Goal: Task Accomplishment & Management: Use online tool/utility

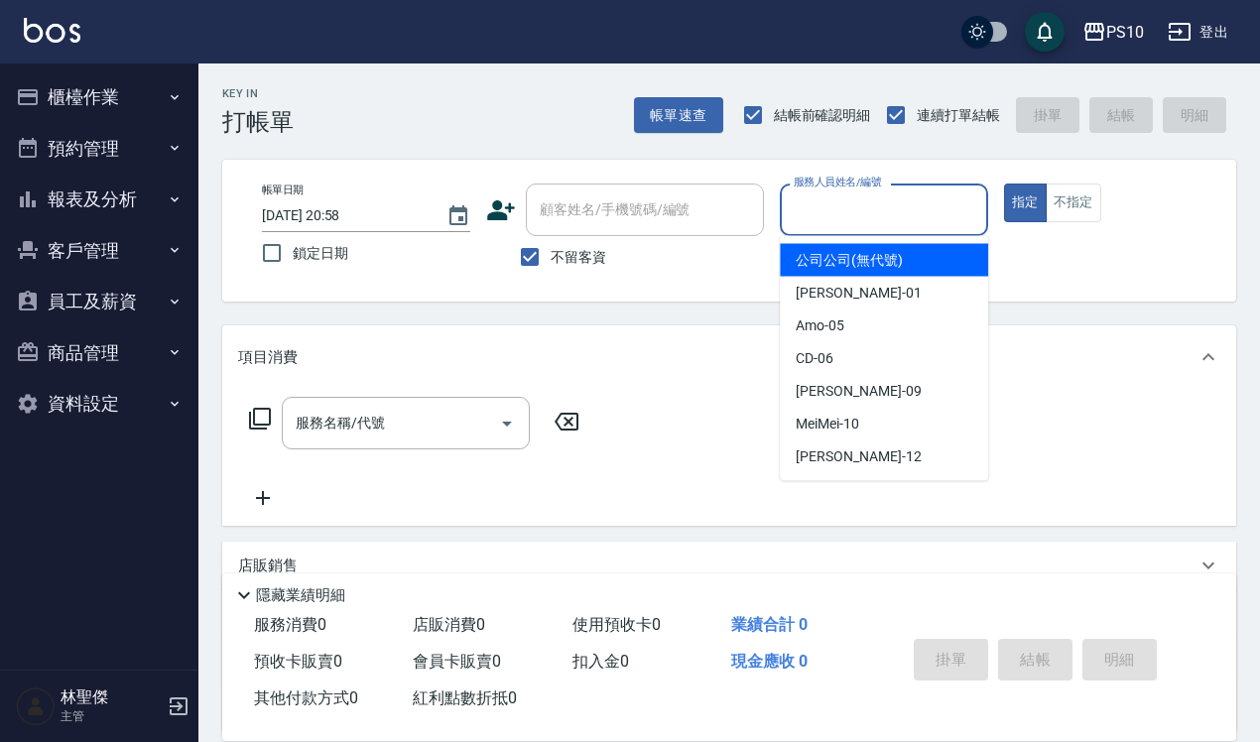
click at [874, 210] on input "服務人員姓名/編號" at bounding box center [884, 210] width 191 height 35
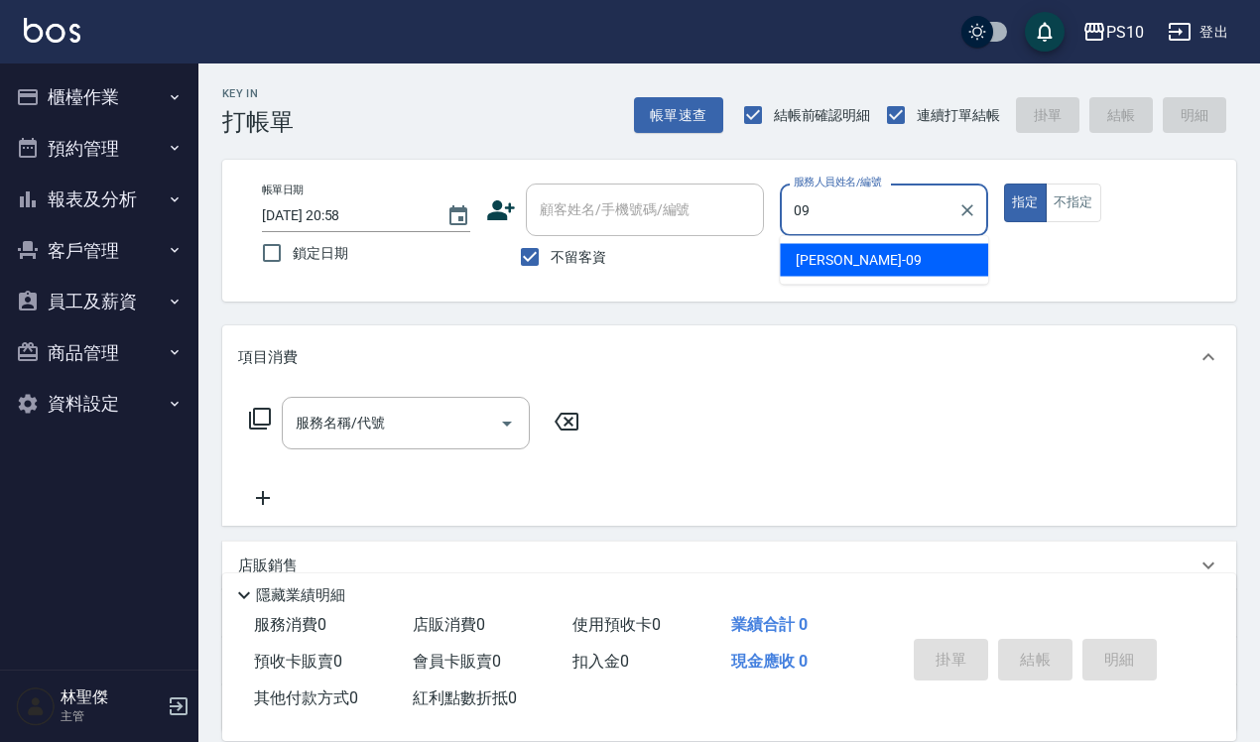
type input "[PERSON_NAME]-09"
type button "true"
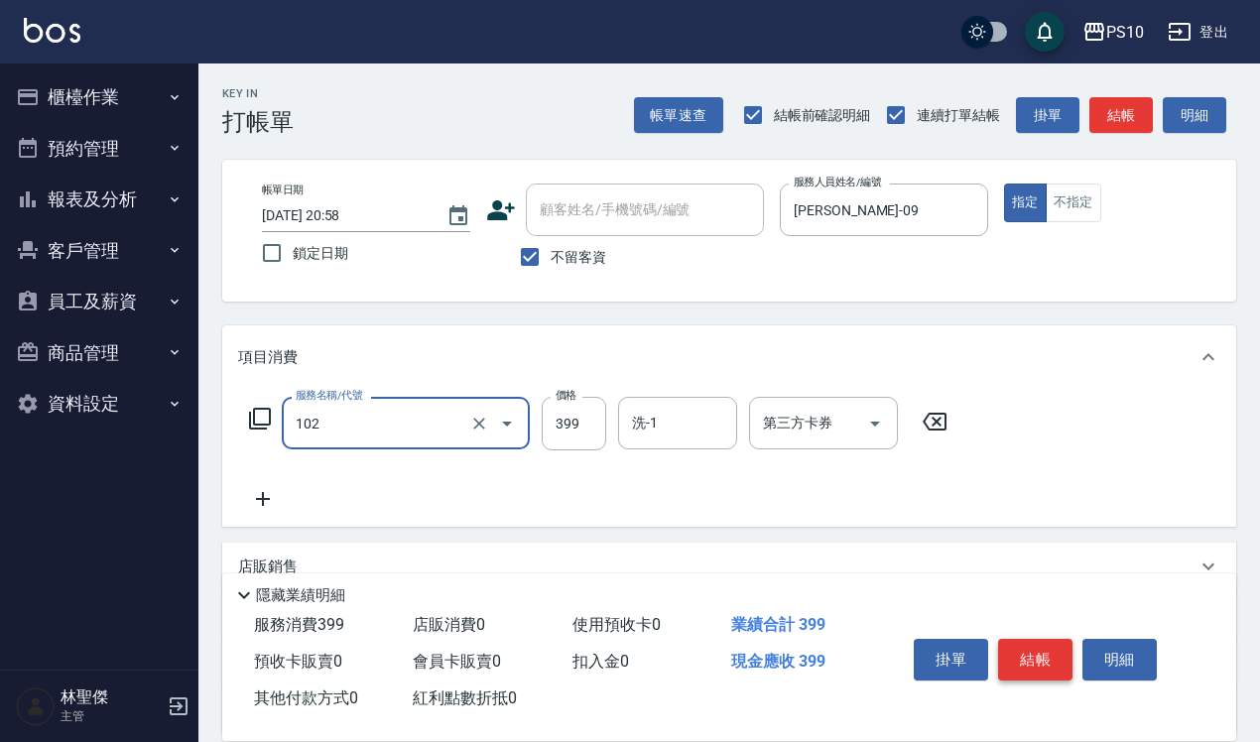
type input "SPA洗髮399(102)"
click at [1017, 639] on button "結帳" at bounding box center [1035, 660] width 74 height 42
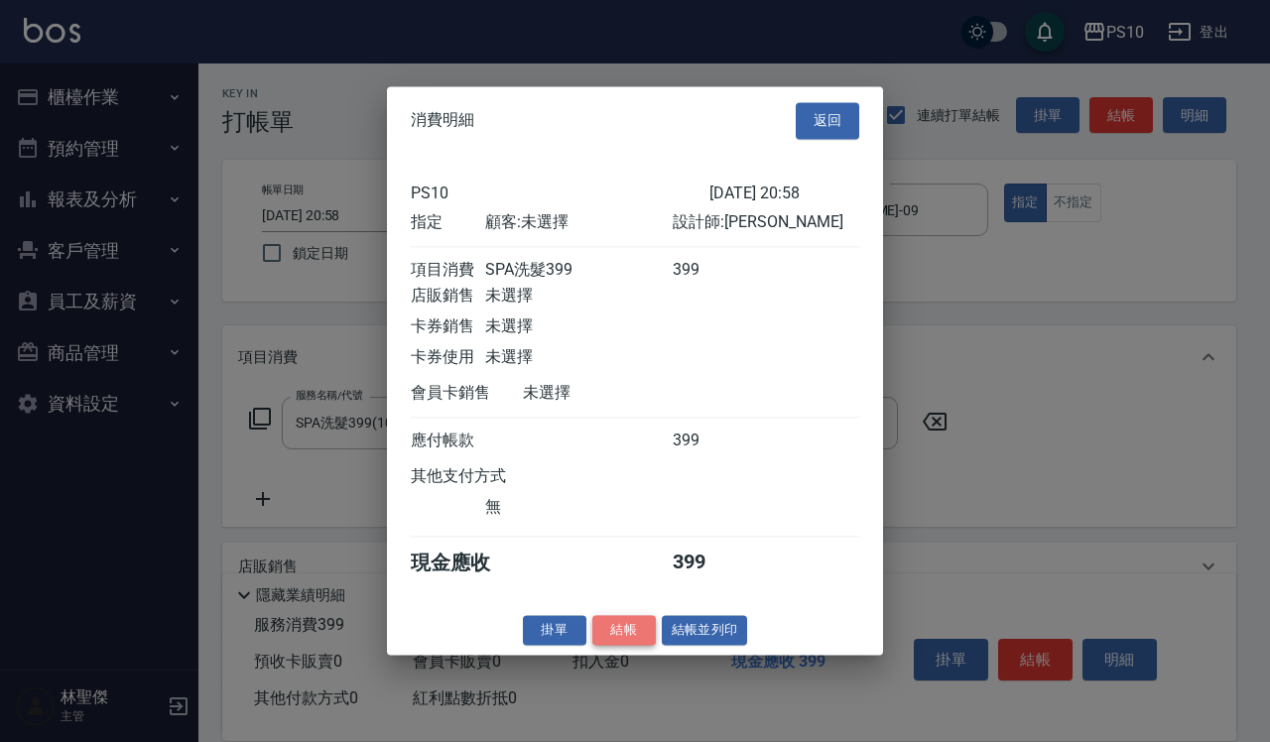
click at [638, 635] on button "結帳" at bounding box center [624, 630] width 64 height 31
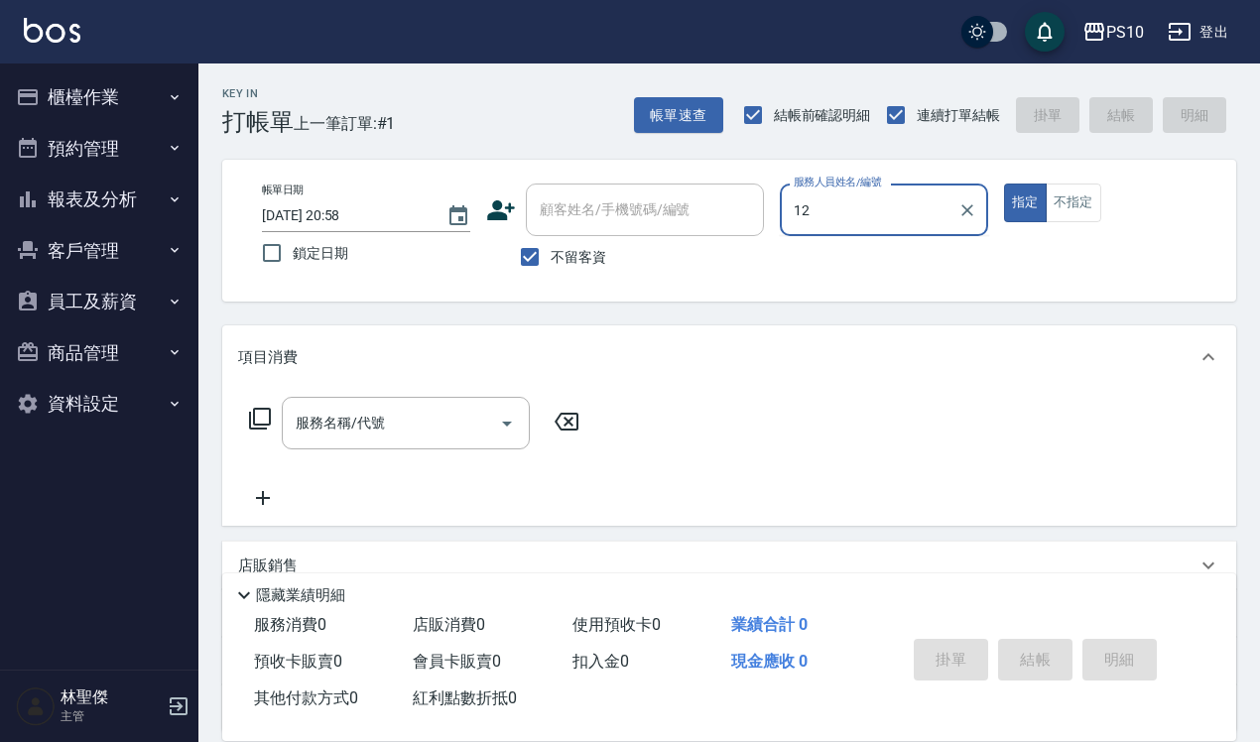
type input "[PERSON_NAME]-12"
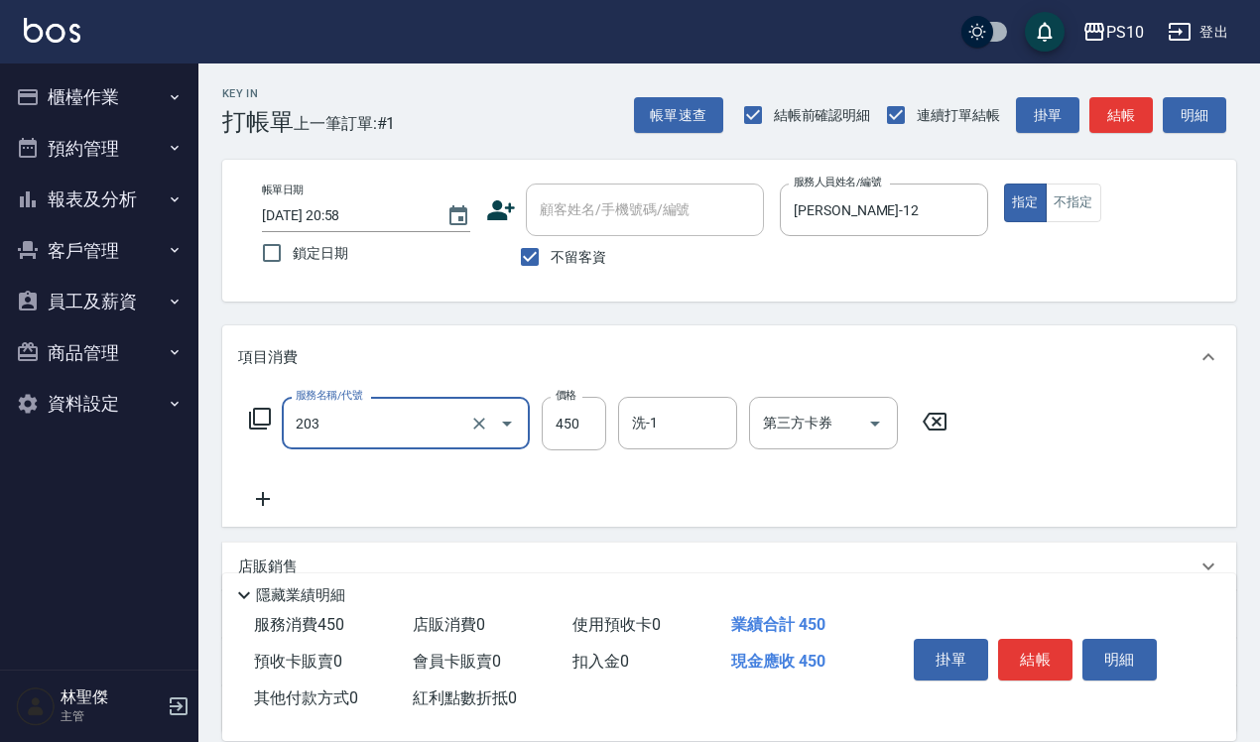
type input "203"
type input "0"
type input "剪+洗(203)"
type input "600"
click at [1090, 209] on button "不指定" at bounding box center [1074, 203] width 56 height 39
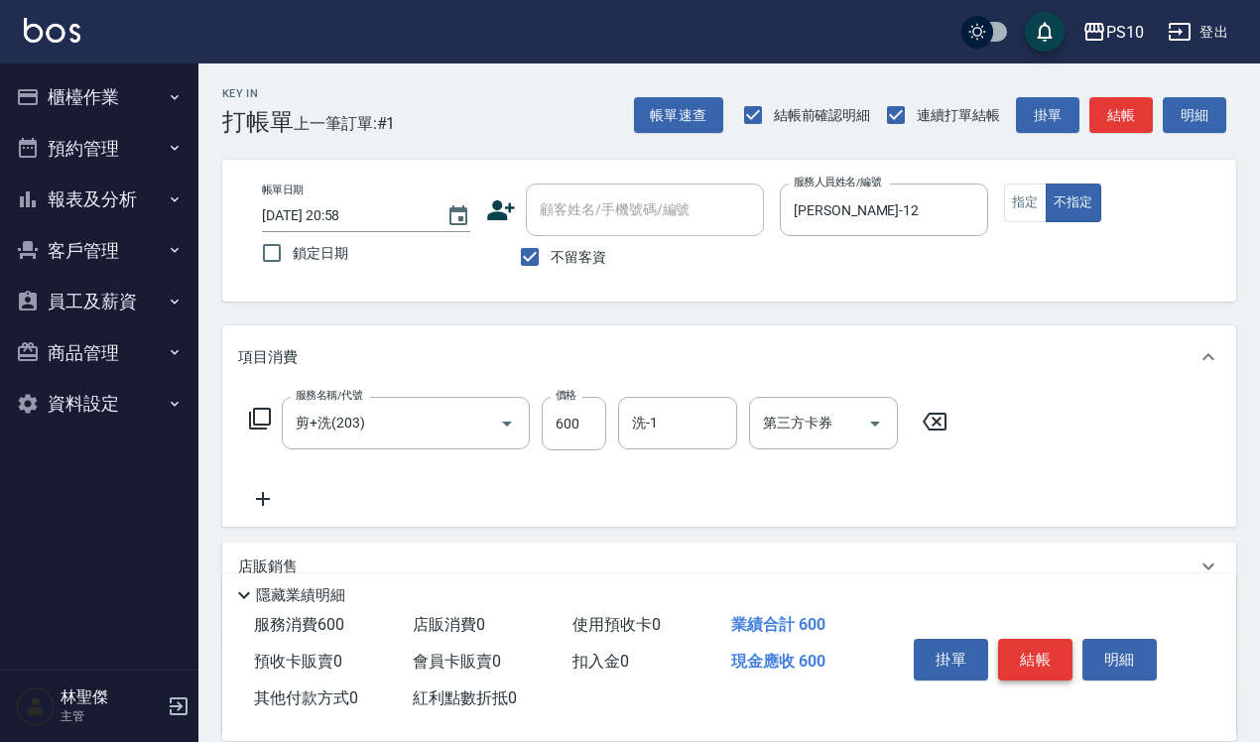
click at [1029, 663] on button "結帳" at bounding box center [1035, 660] width 74 height 42
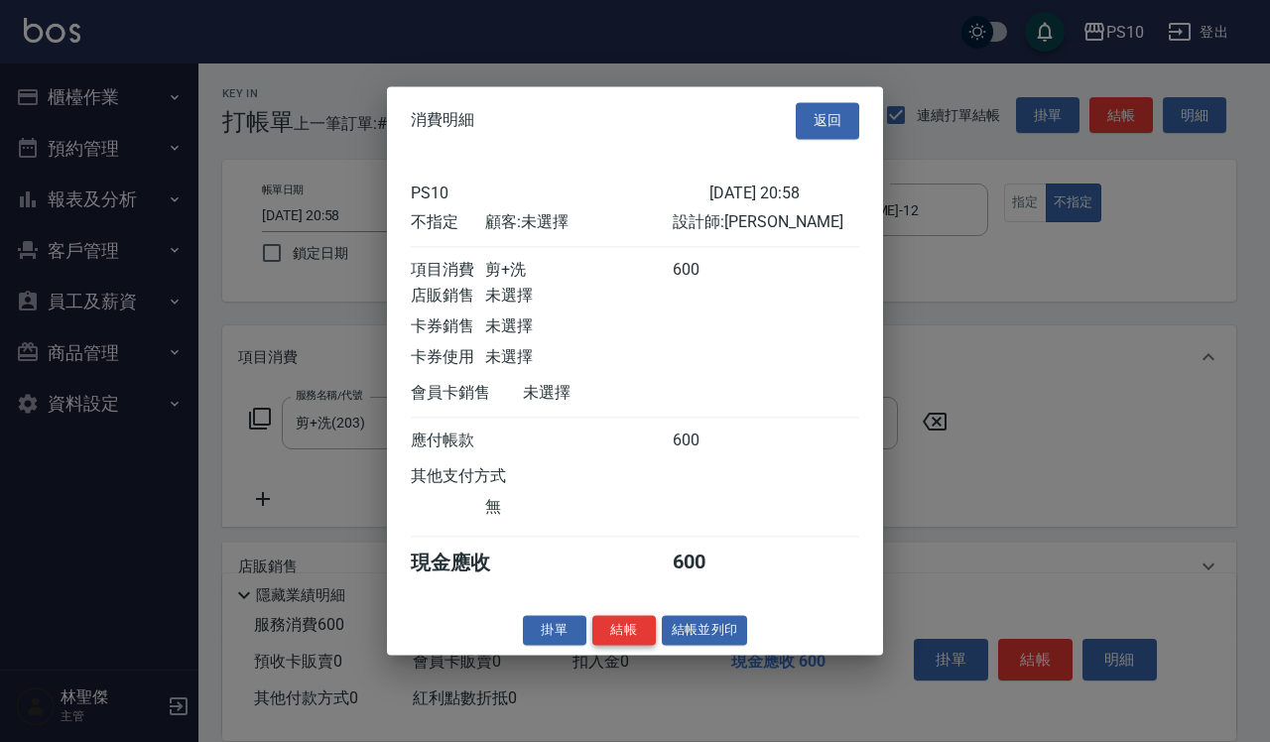
click at [618, 632] on button "結帳" at bounding box center [624, 630] width 64 height 31
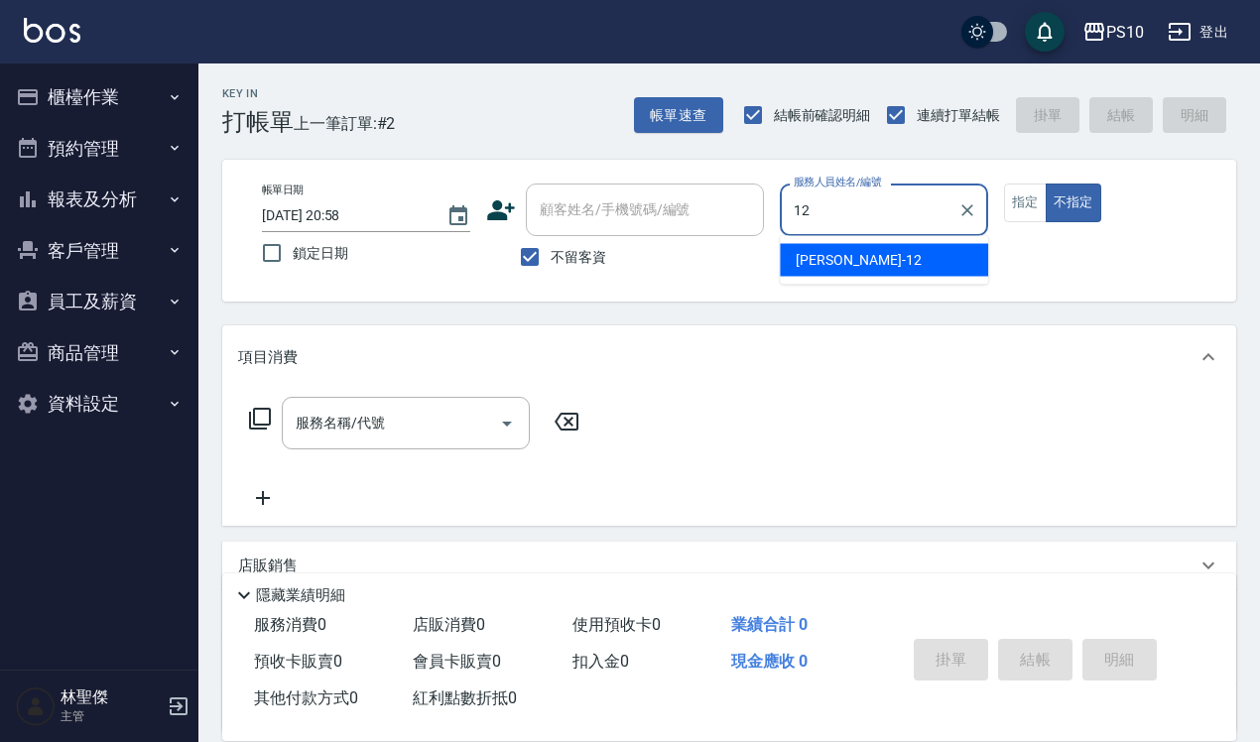
type input "[PERSON_NAME]-12"
type button "false"
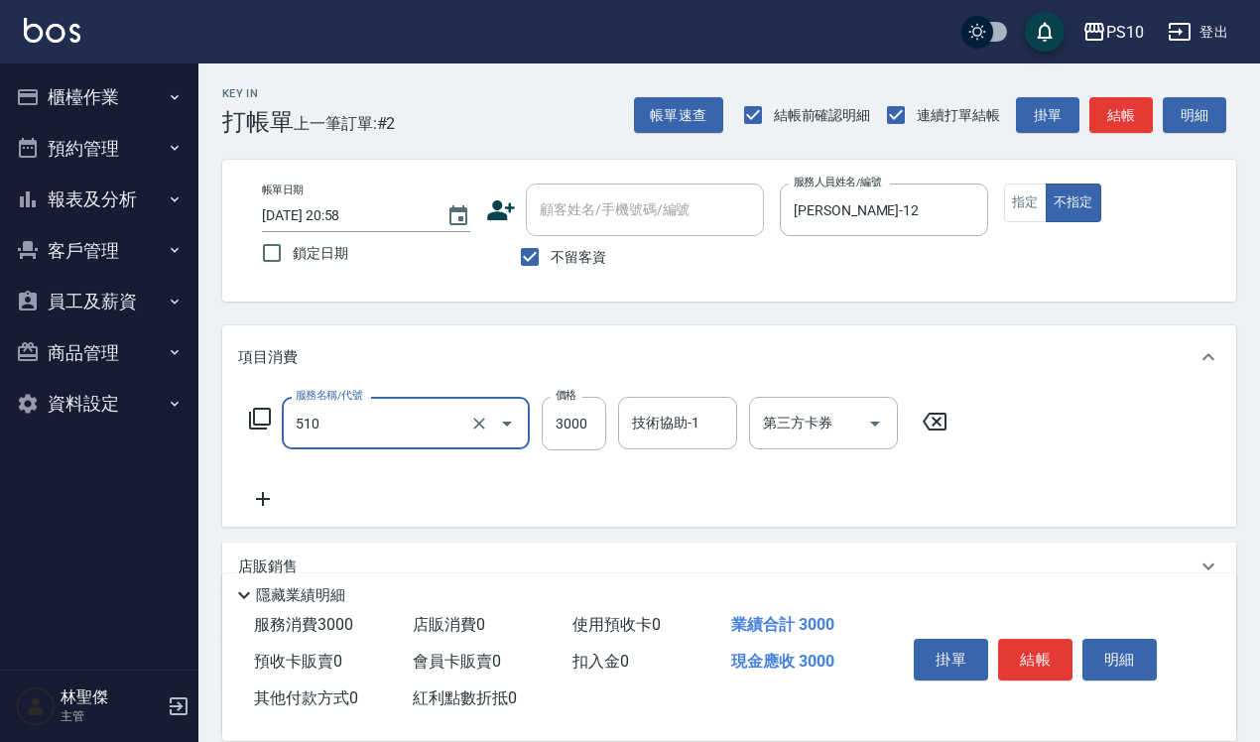
type input "離子護(510)"
type input "3600"
click at [1018, 206] on button "指定" at bounding box center [1025, 203] width 43 height 39
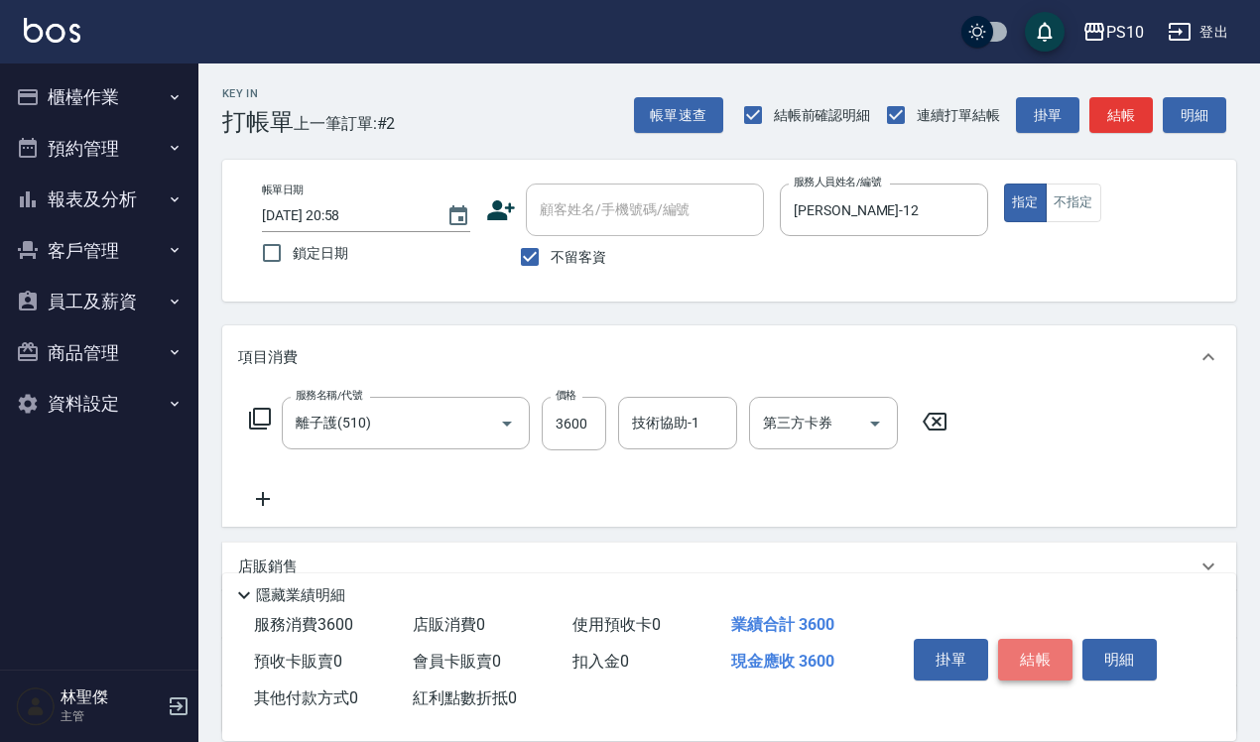
click at [1019, 665] on button "結帳" at bounding box center [1035, 660] width 74 height 42
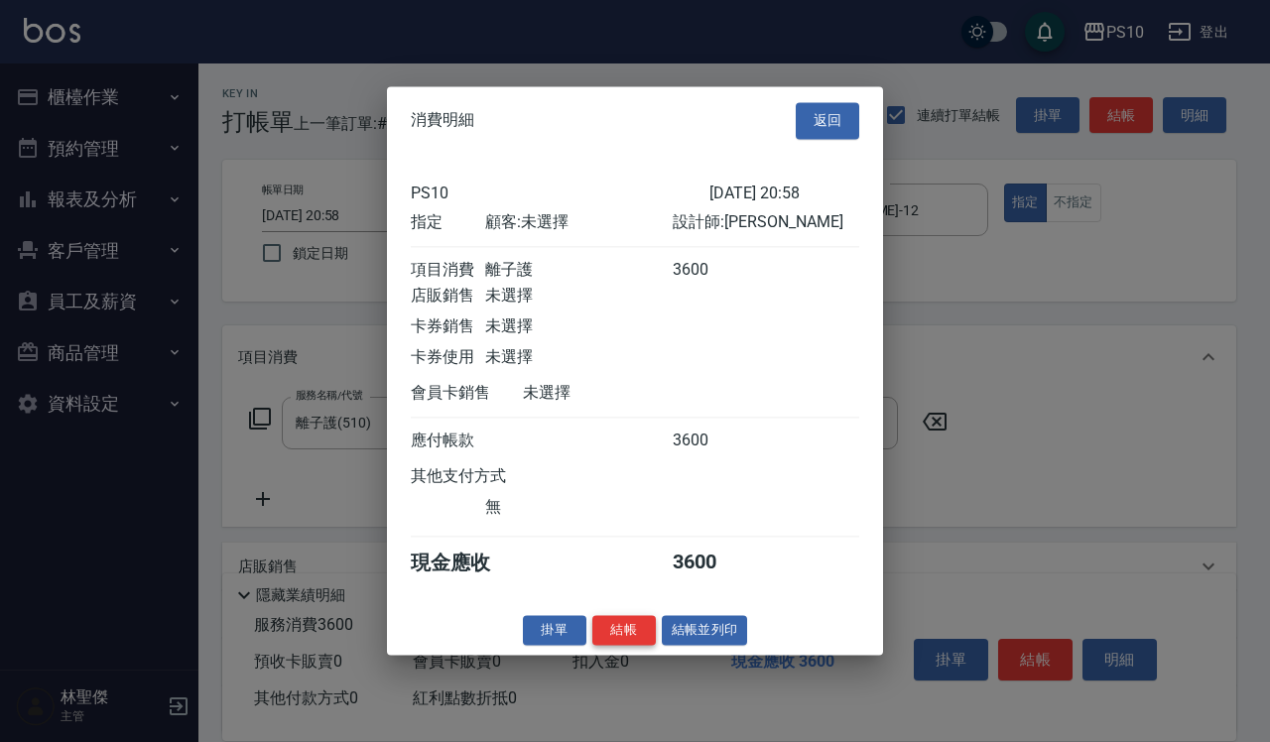
click at [623, 641] on button "結帳" at bounding box center [624, 630] width 64 height 31
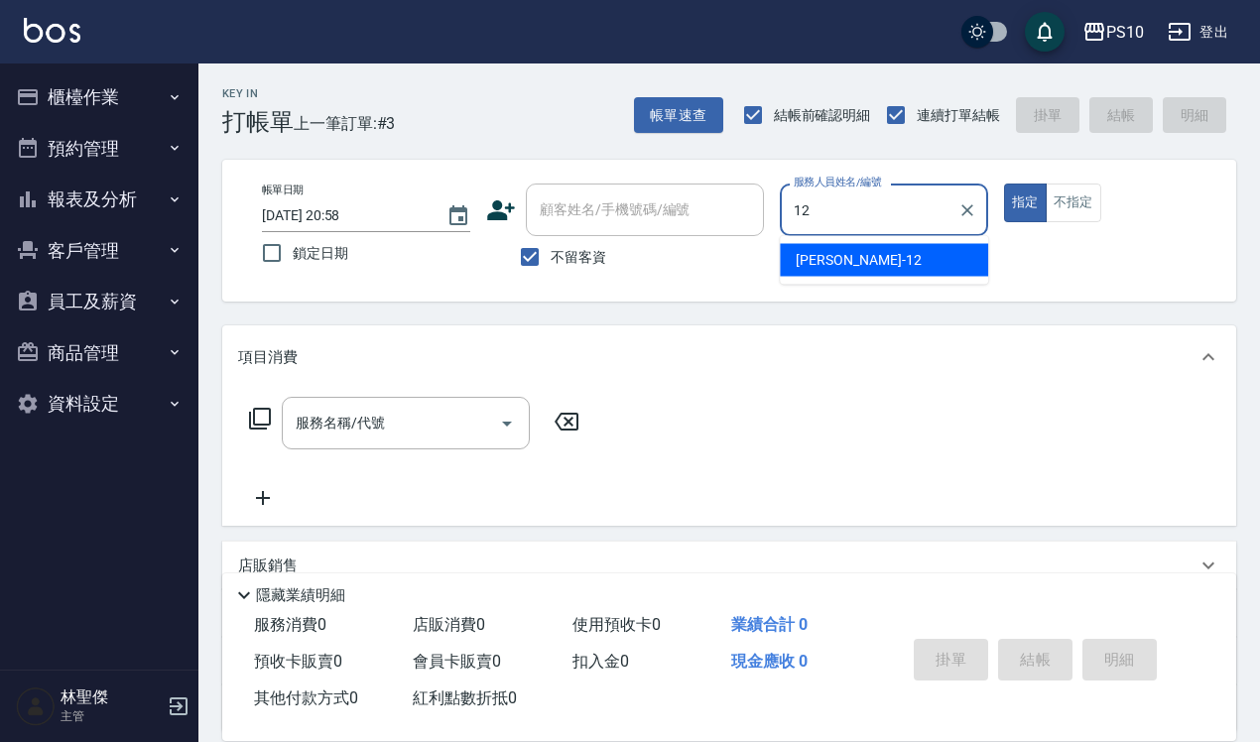
type input "[PERSON_NAME]-12"
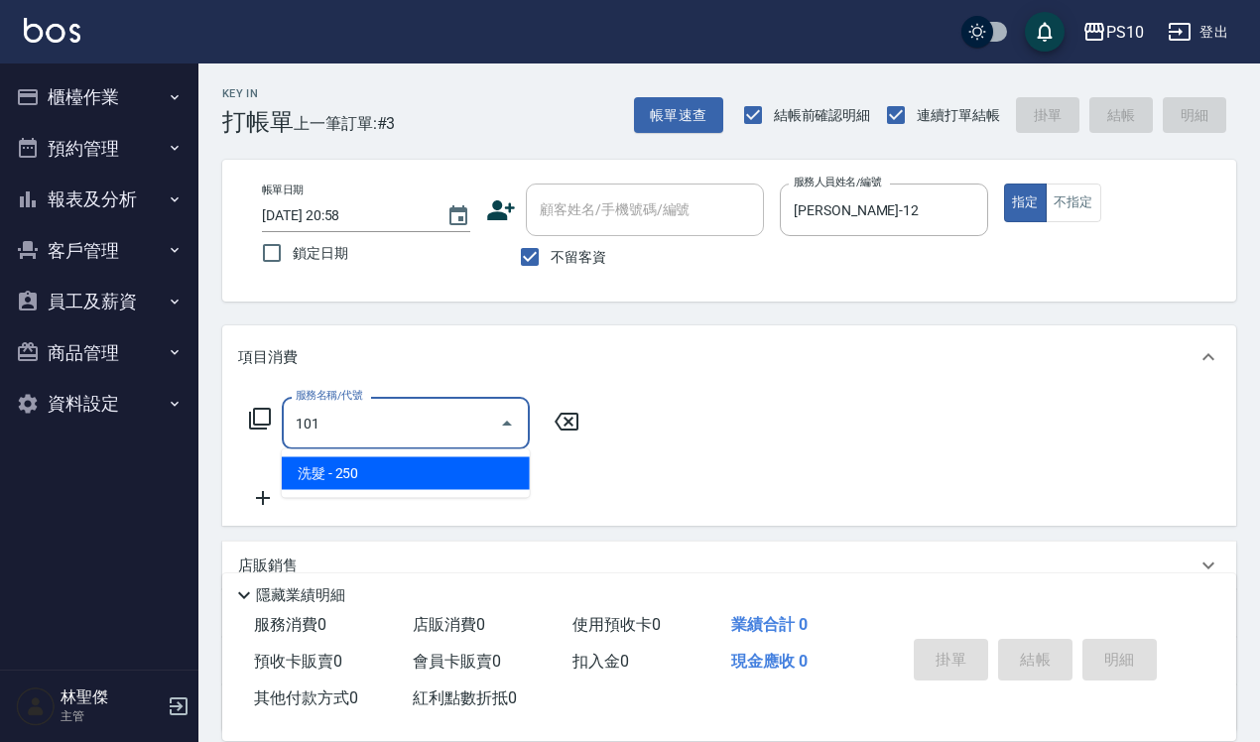
type input "洗髮(101)"
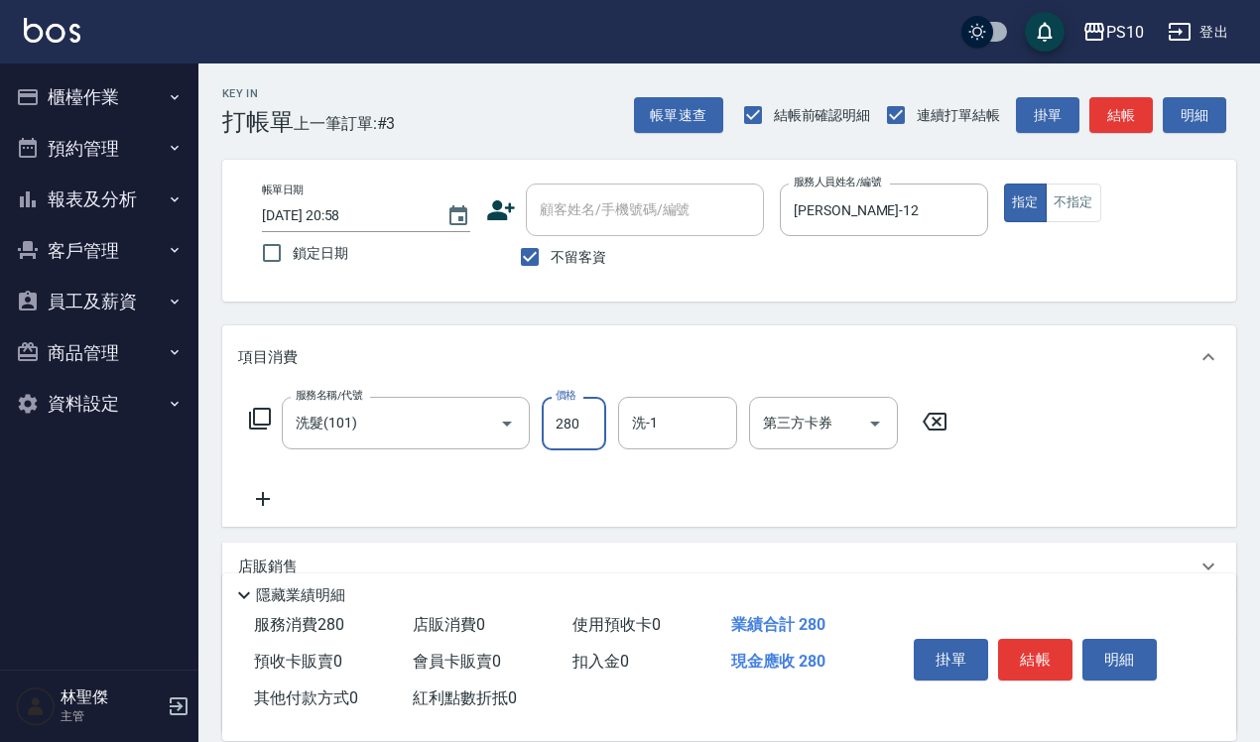
type input "280"
click at [1063, 639] on button "結帳" at bounding box center [1035, 660] width 74 height 42
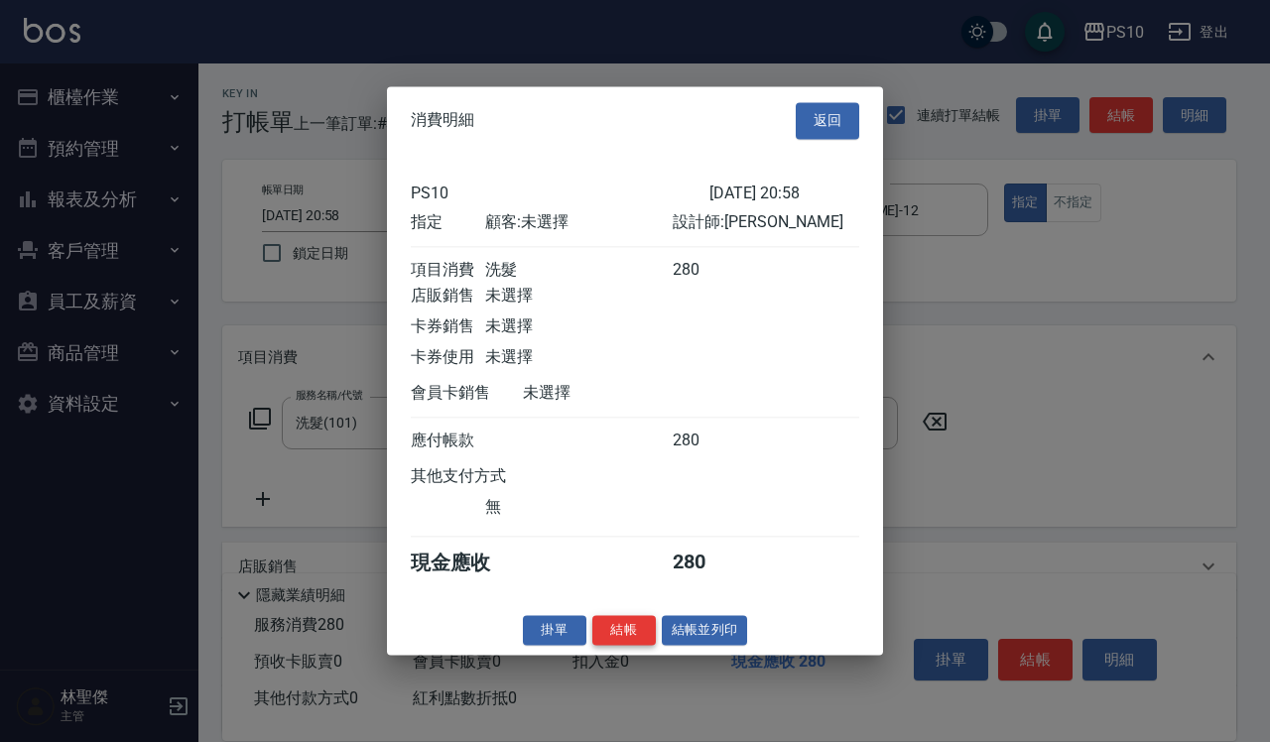
click at [623, 635] on button "結帳" at bounding box center [624, 630] width 64 height 31
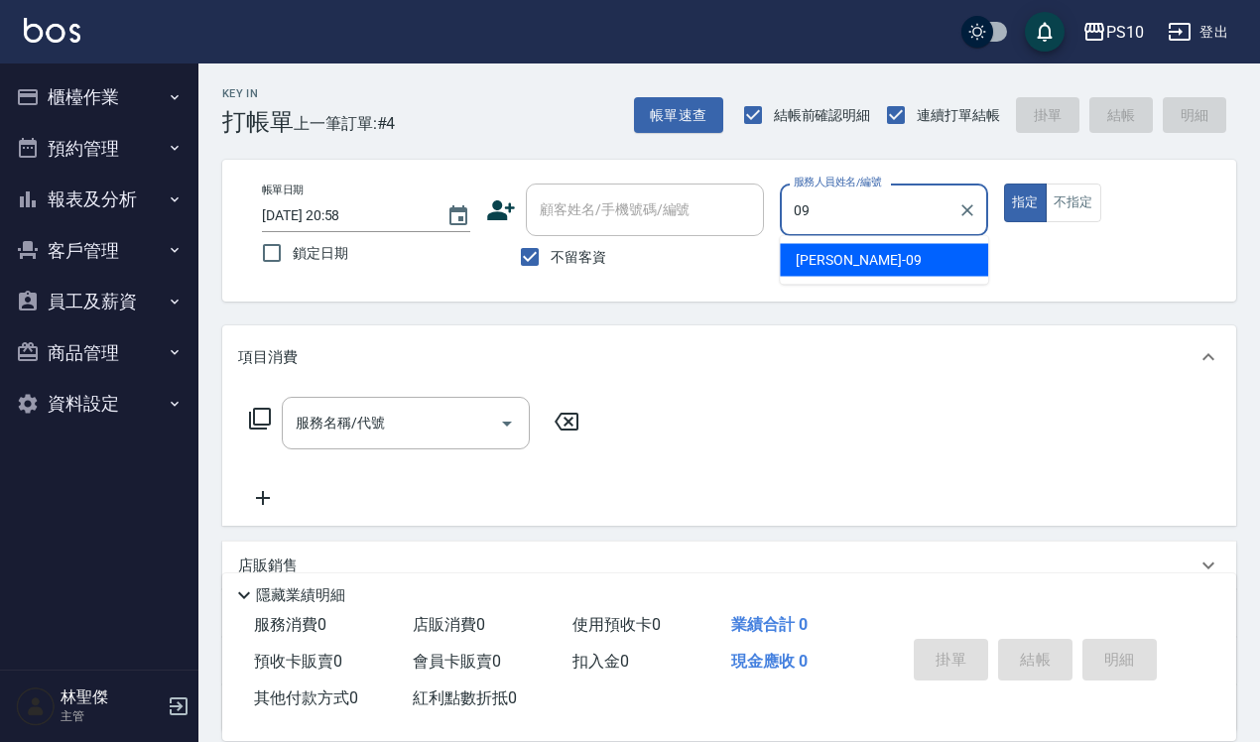
type input "[PERSON_NAME]-09"
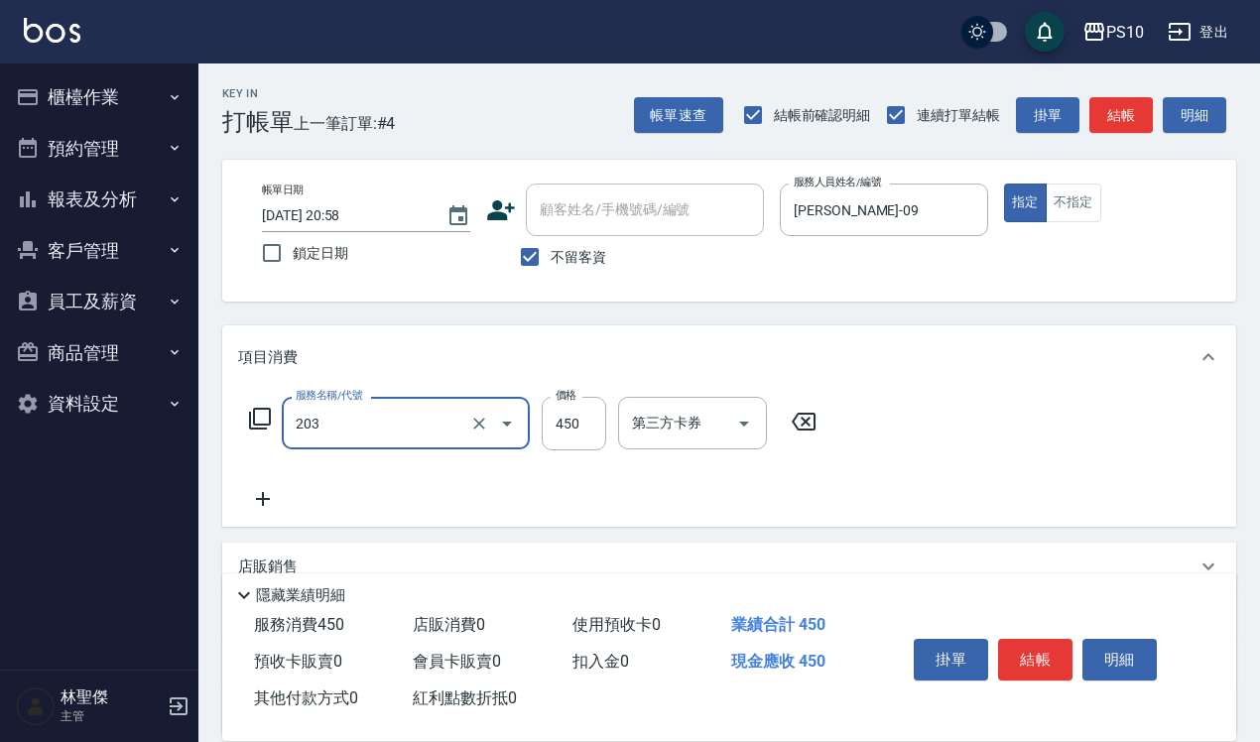
type input "剪+洗(203)"
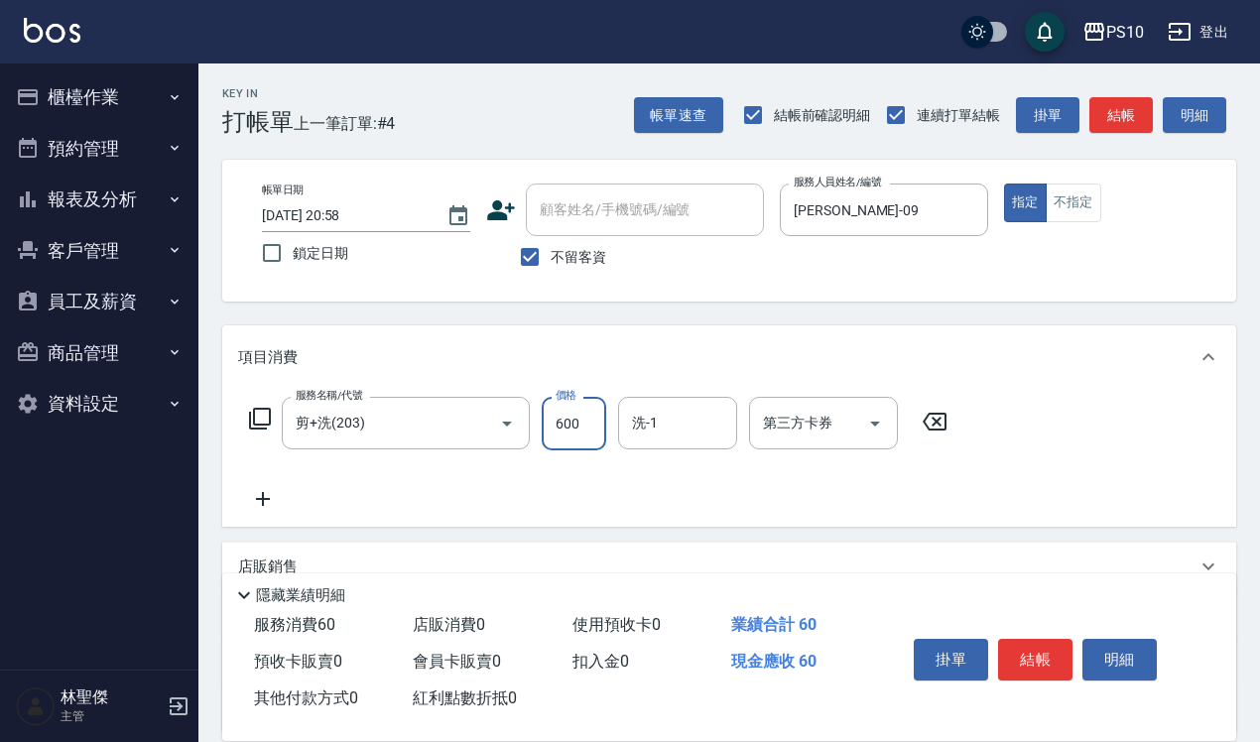
type input "600"
click at [1042, 646] on button "結帳" at bounding box center [1035, 660] width 74 height 42
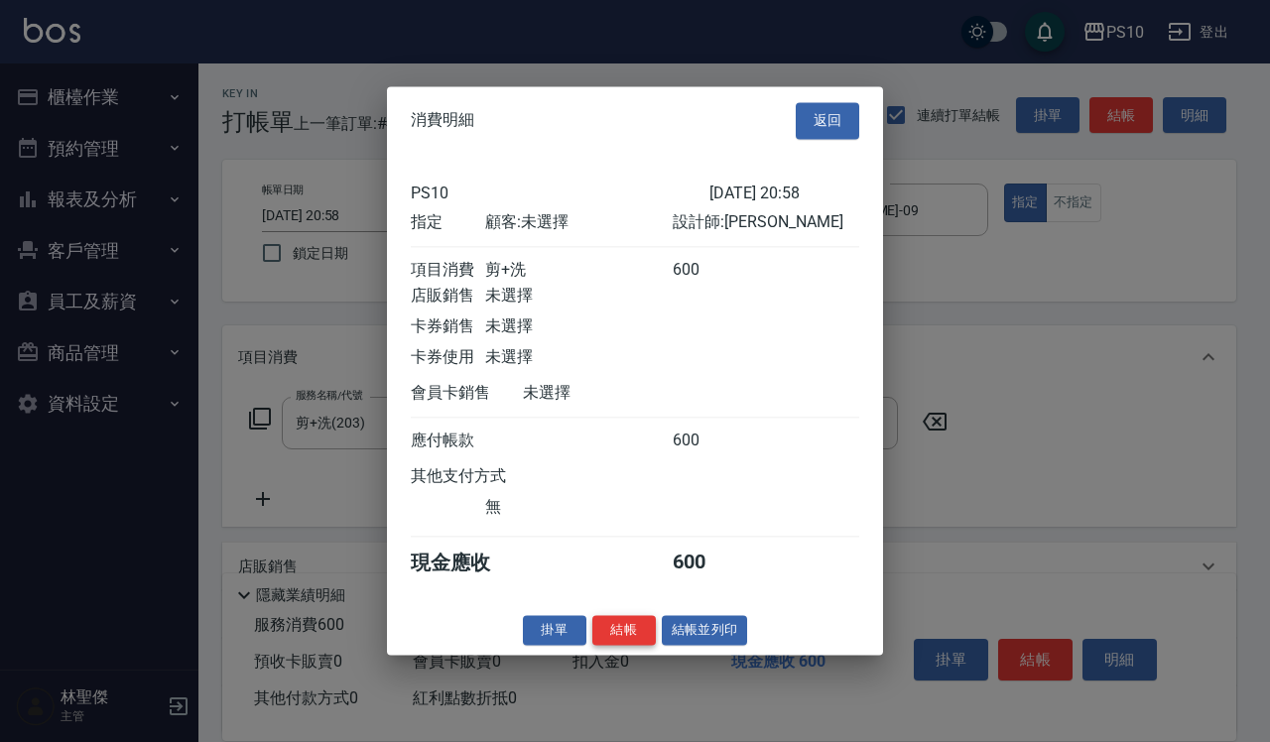
click at [630, 642] on button "結帳" at bounding box center [624, 630] width 64 height 31
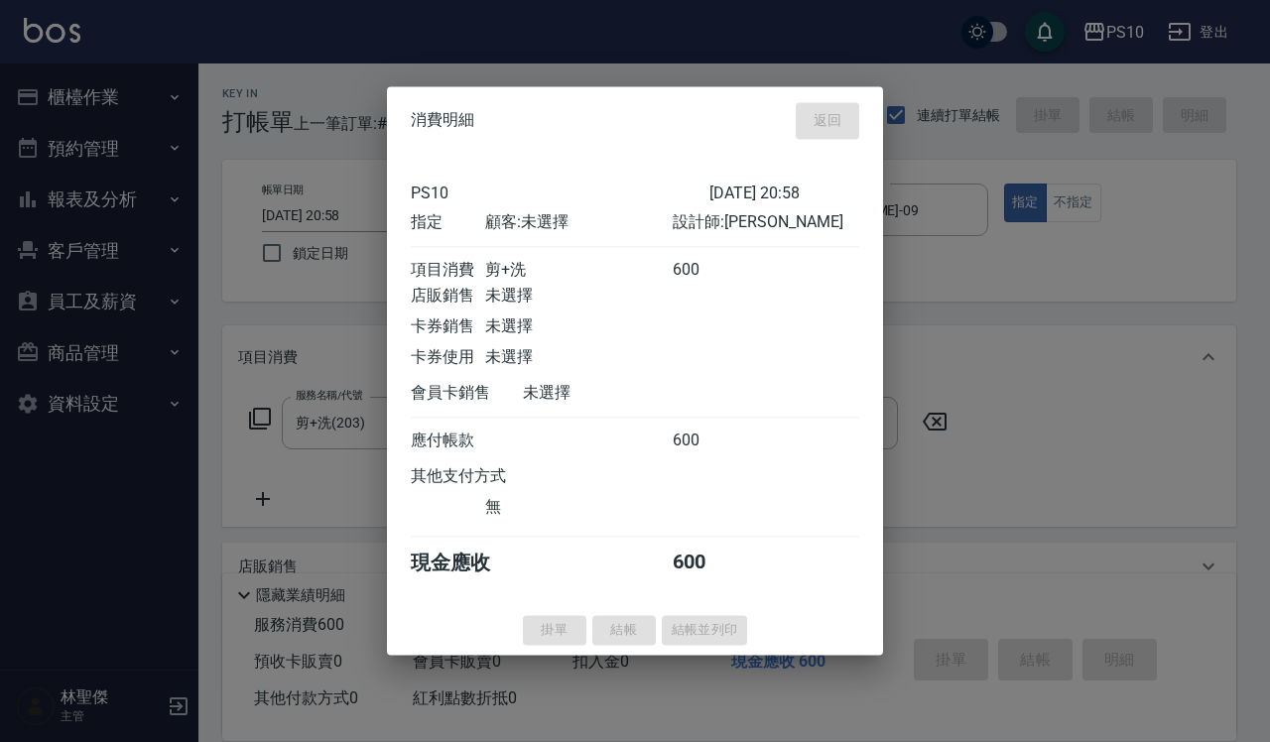
type input "[DATE] 20:59"
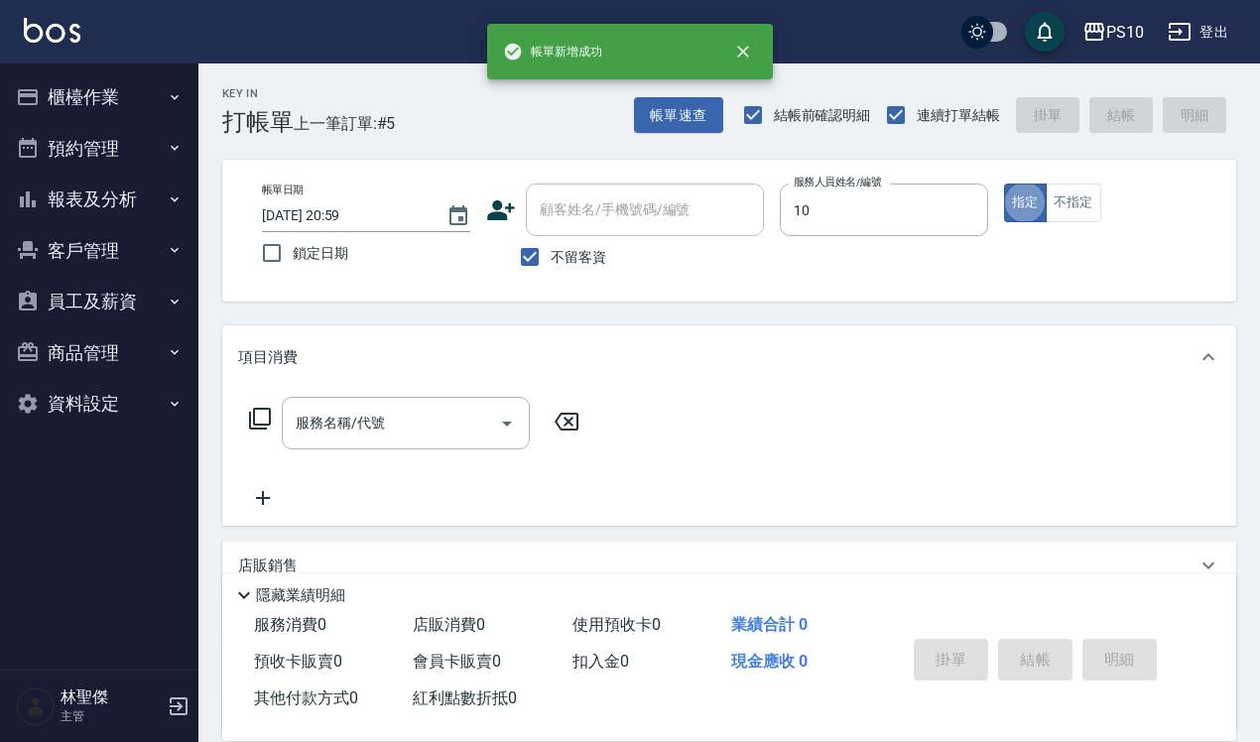
type input "MeiMei-10"
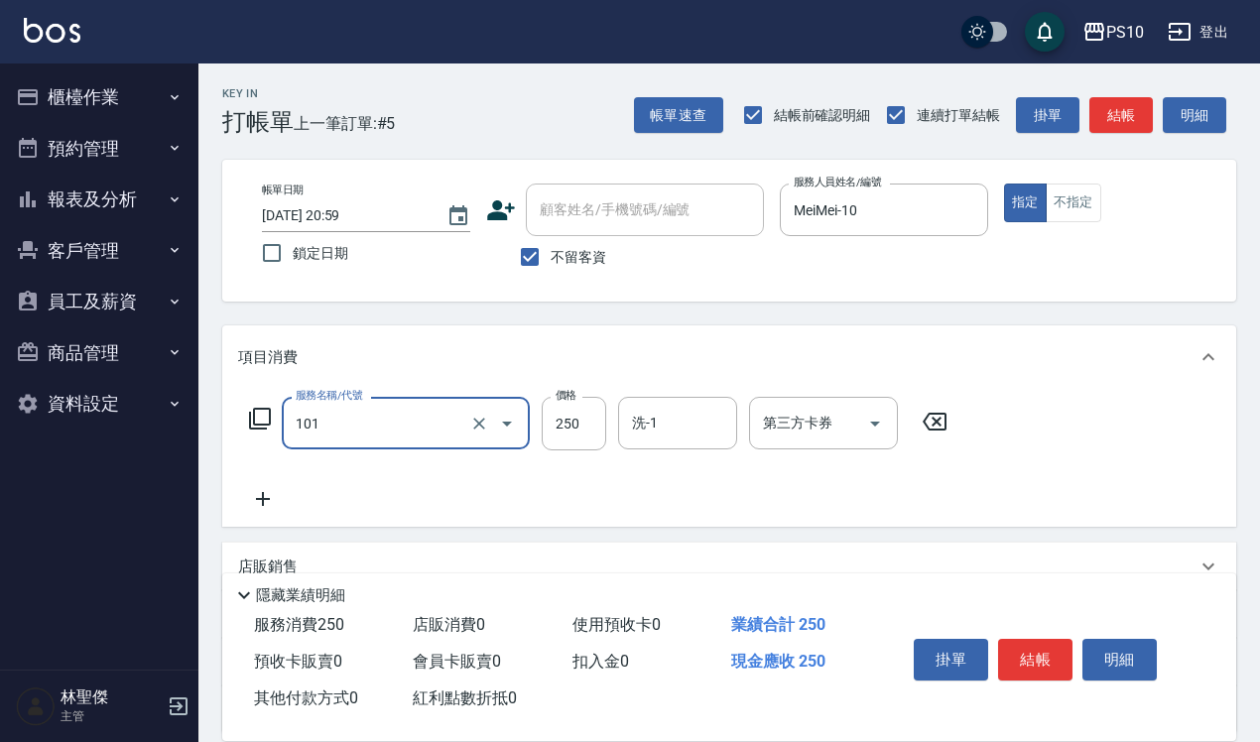
type input "洗髮(101)"
type input "300"
click at [1037, 663] on button "結帳" at bounding box center [1035, 660] width 74 height 42
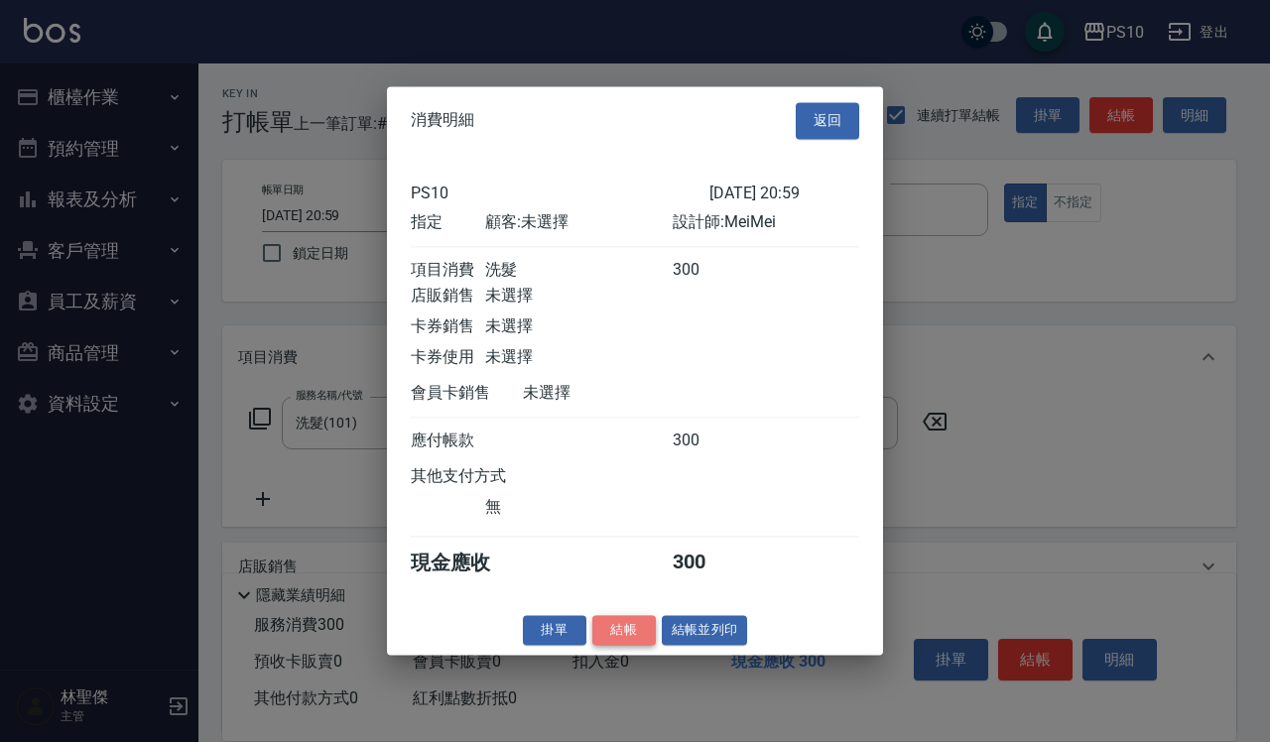
click at [642, 643] on button "結帳" at bounding box center [624, 630] width 64 height 31
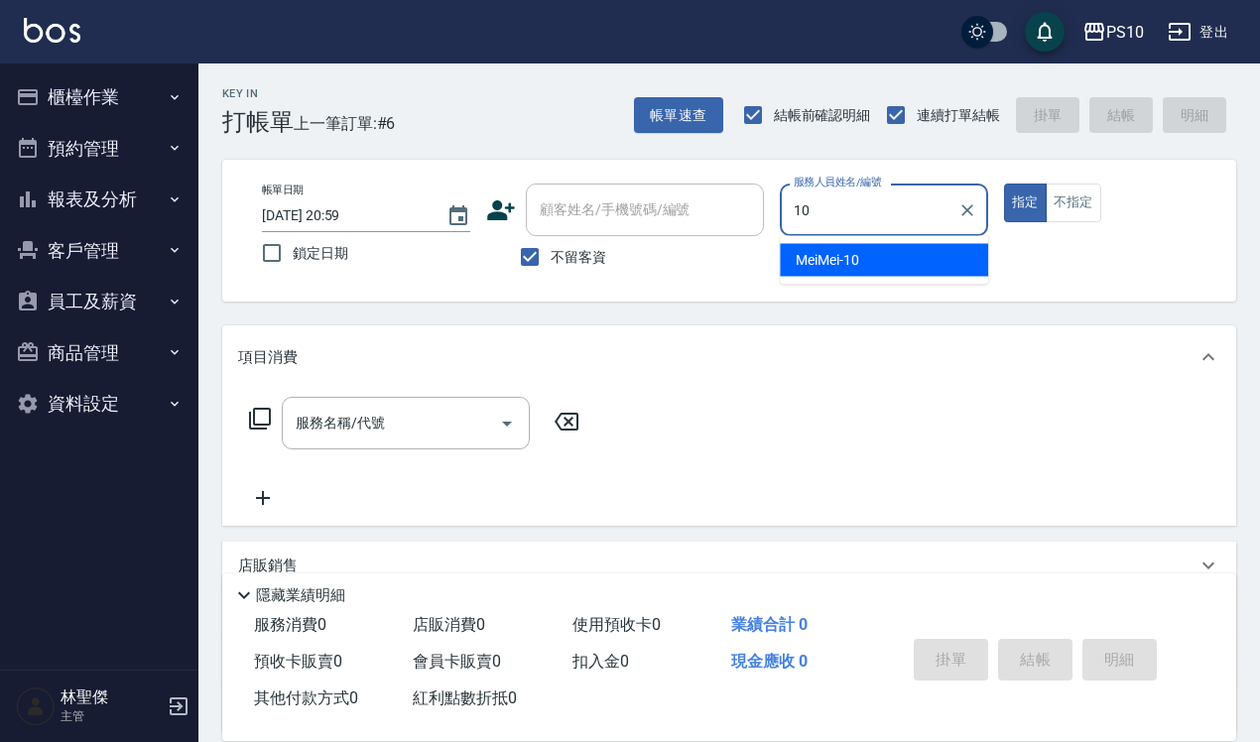
type input "MeiMei-10"
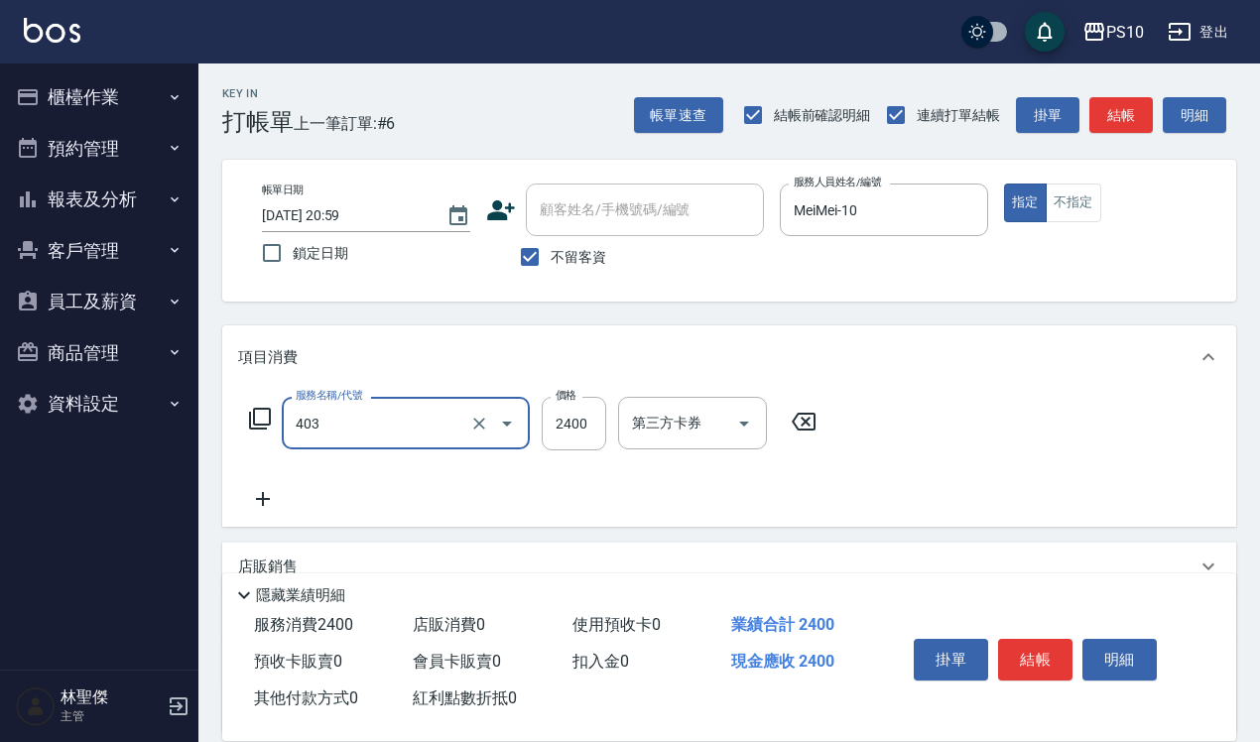
type input "染髮長髮(403)"
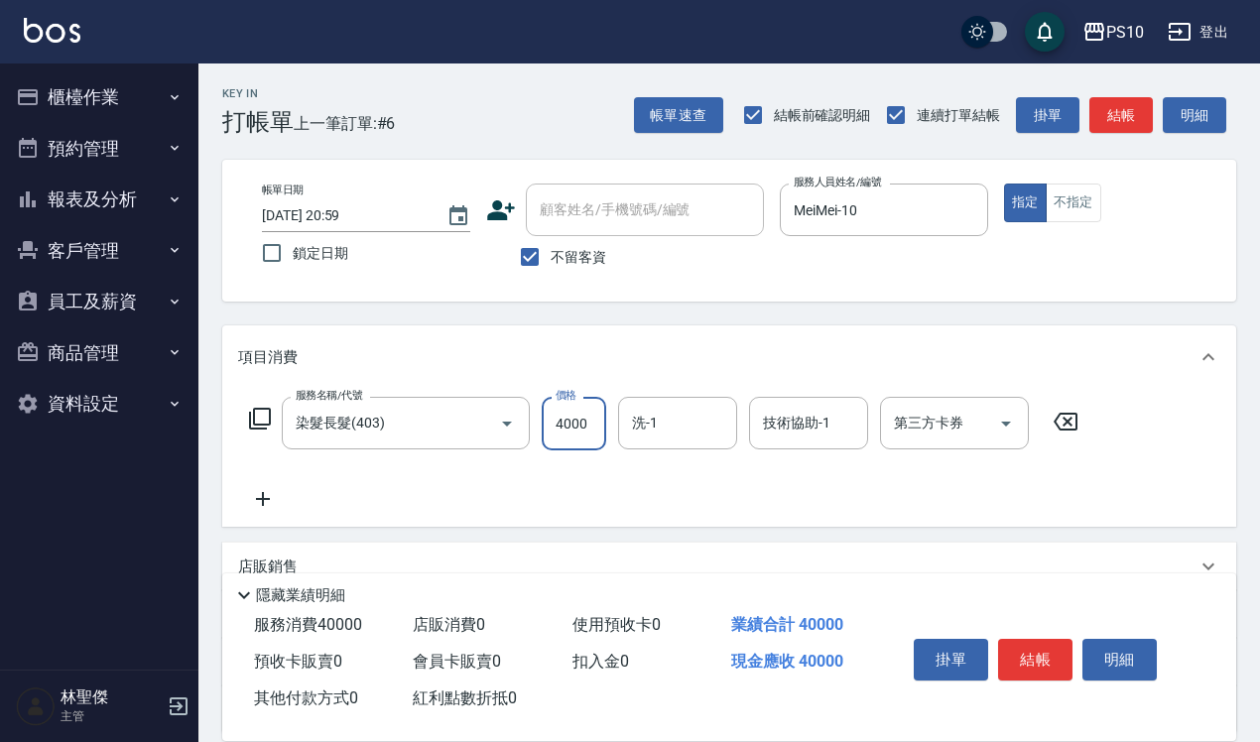
type input "4000"
click at [1058, 648] on button "結帳" at bounding box center [1035, 660] width 74 height 42
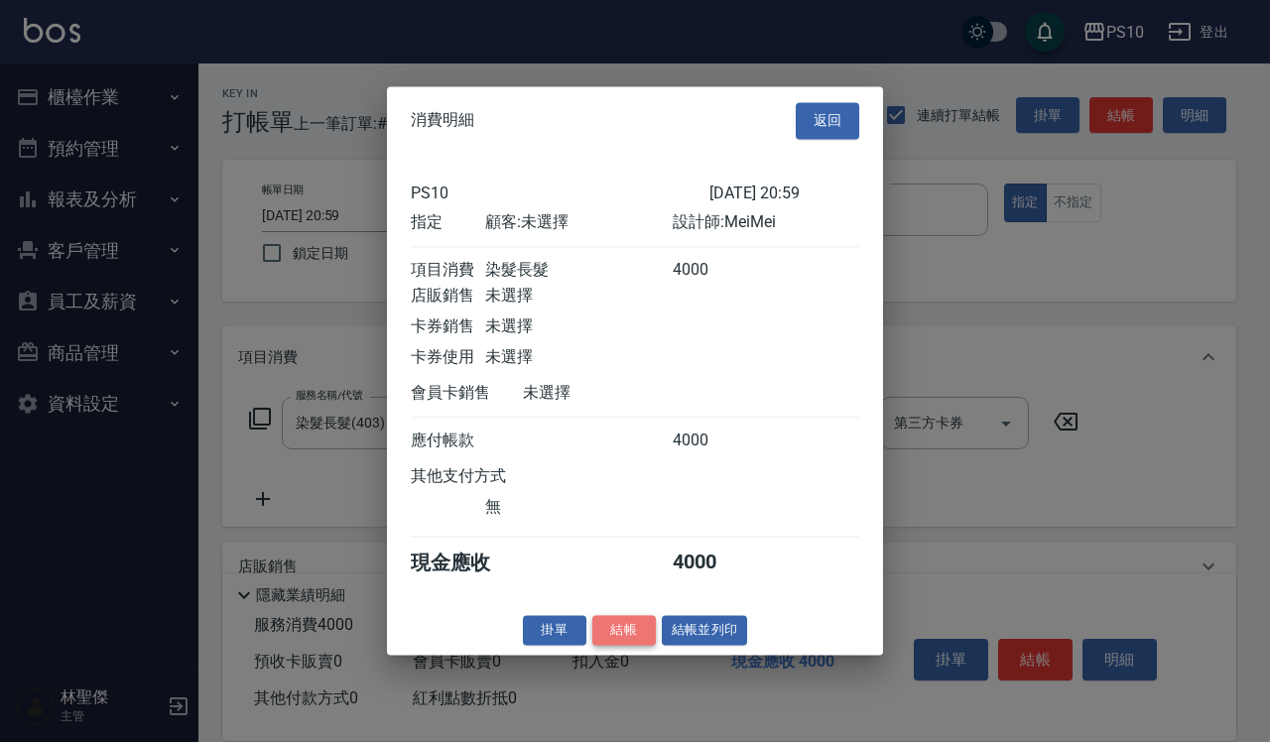
click at [630, 646] on button "結帳" at bounding box center [624, 630] width 64 height 31
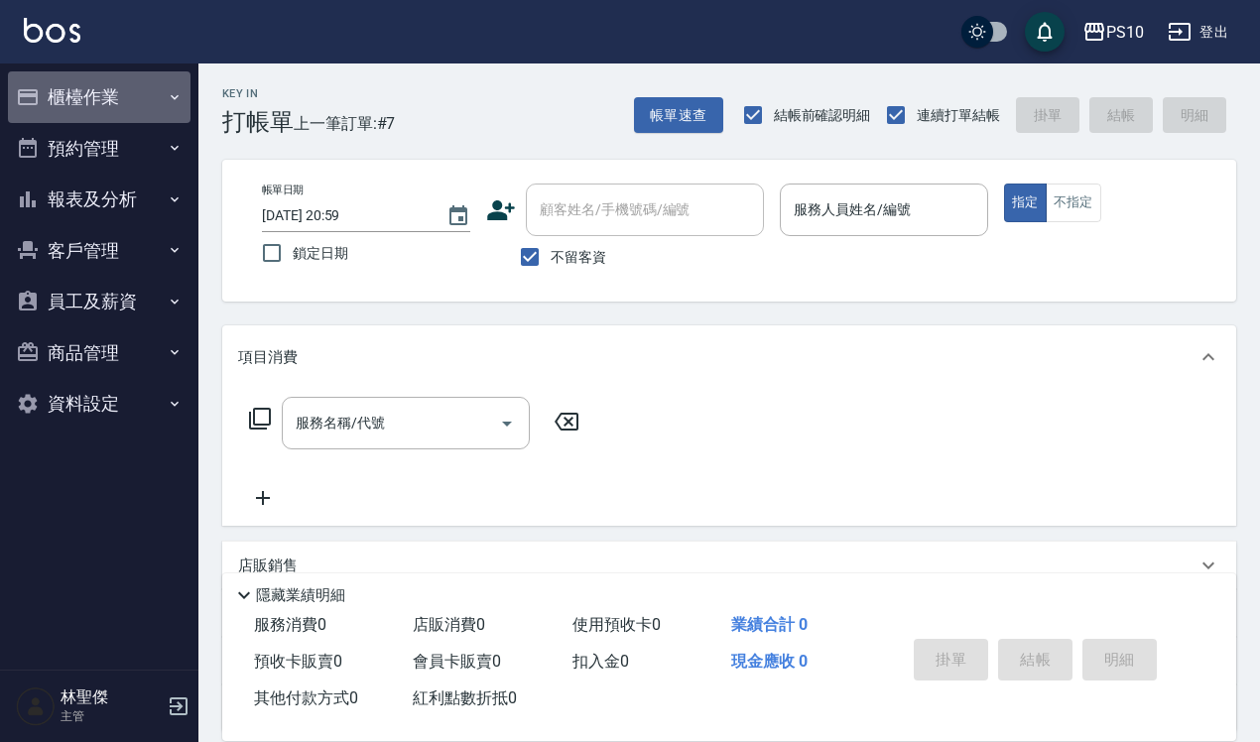
click at [120, 86] on button "櫃檯作業" at bounding box center [99, 97] width 183 height 52
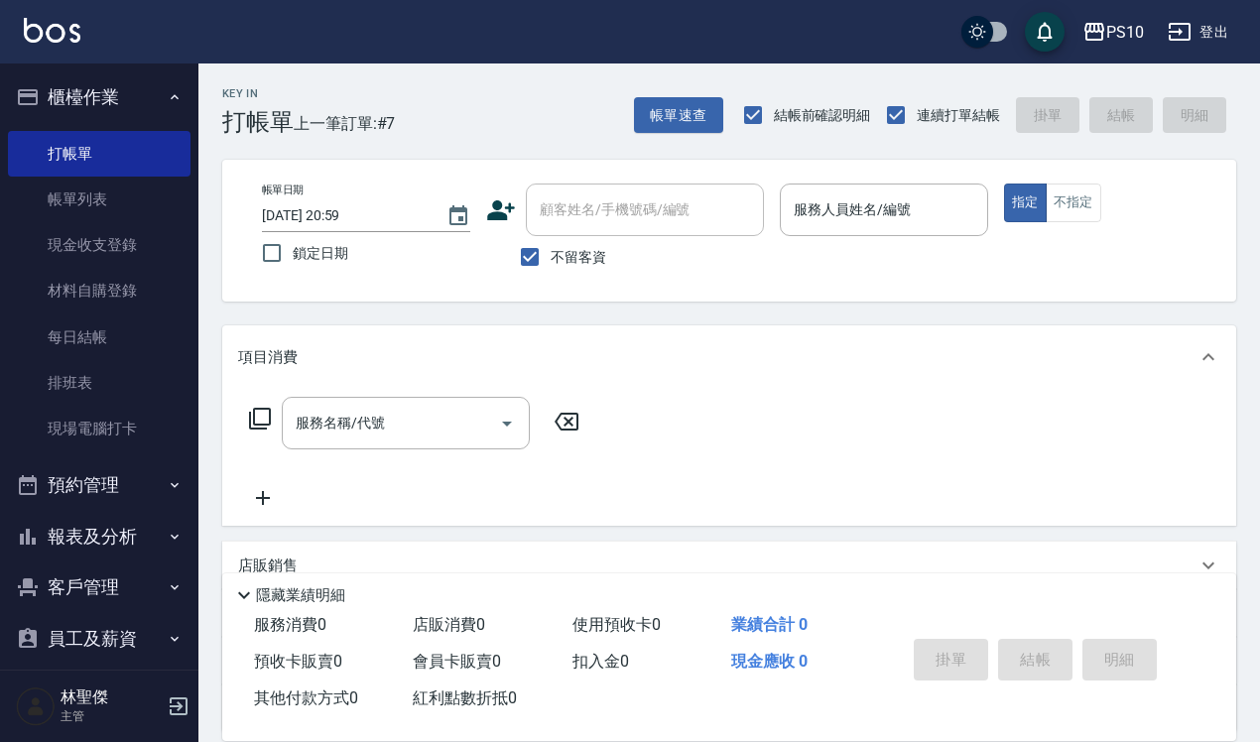
scroll to position [120, 0]
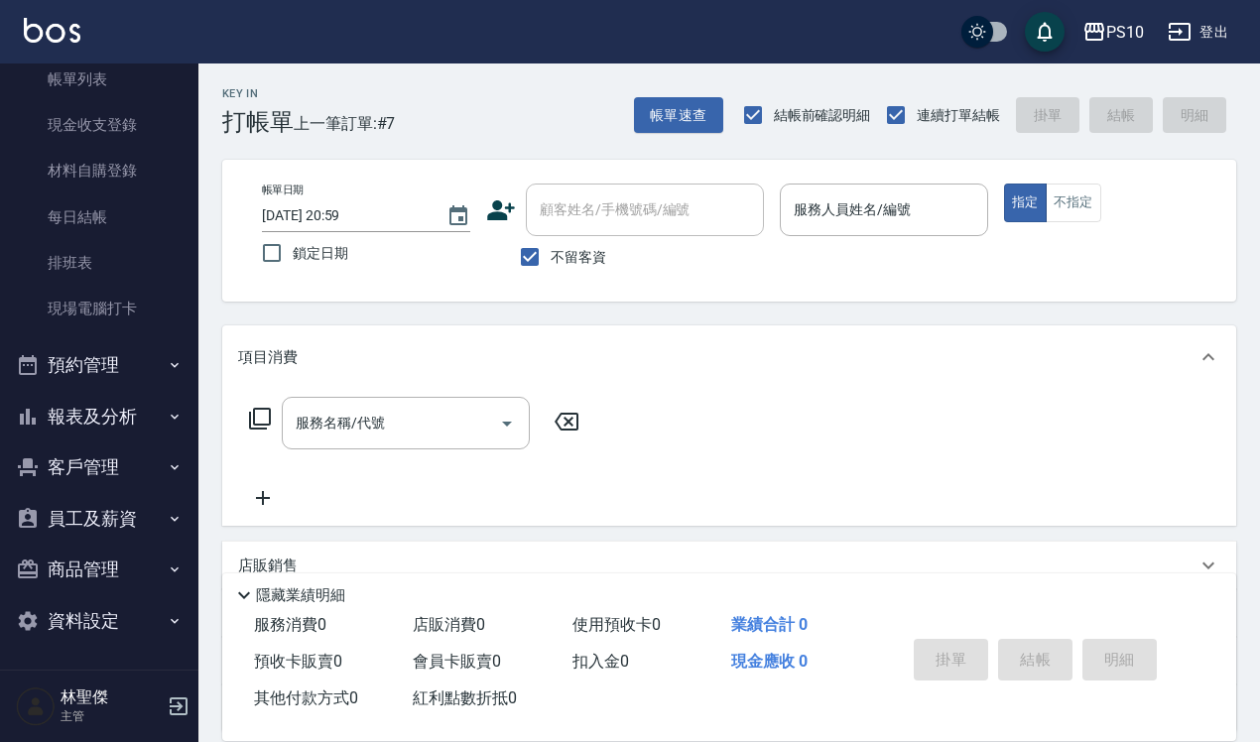
click at [112, 413] on button "報表及分析" at bounding box center [99, 417] width 183 height 52
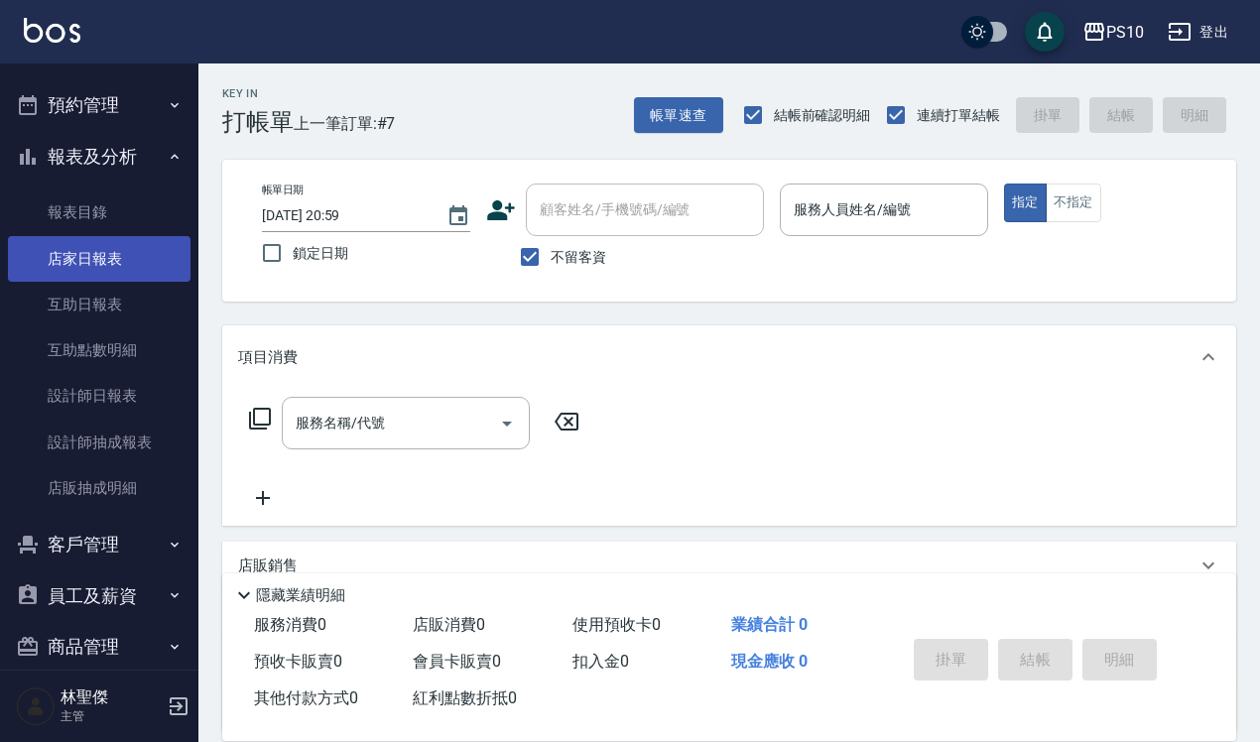
scroll to position [457, 0]
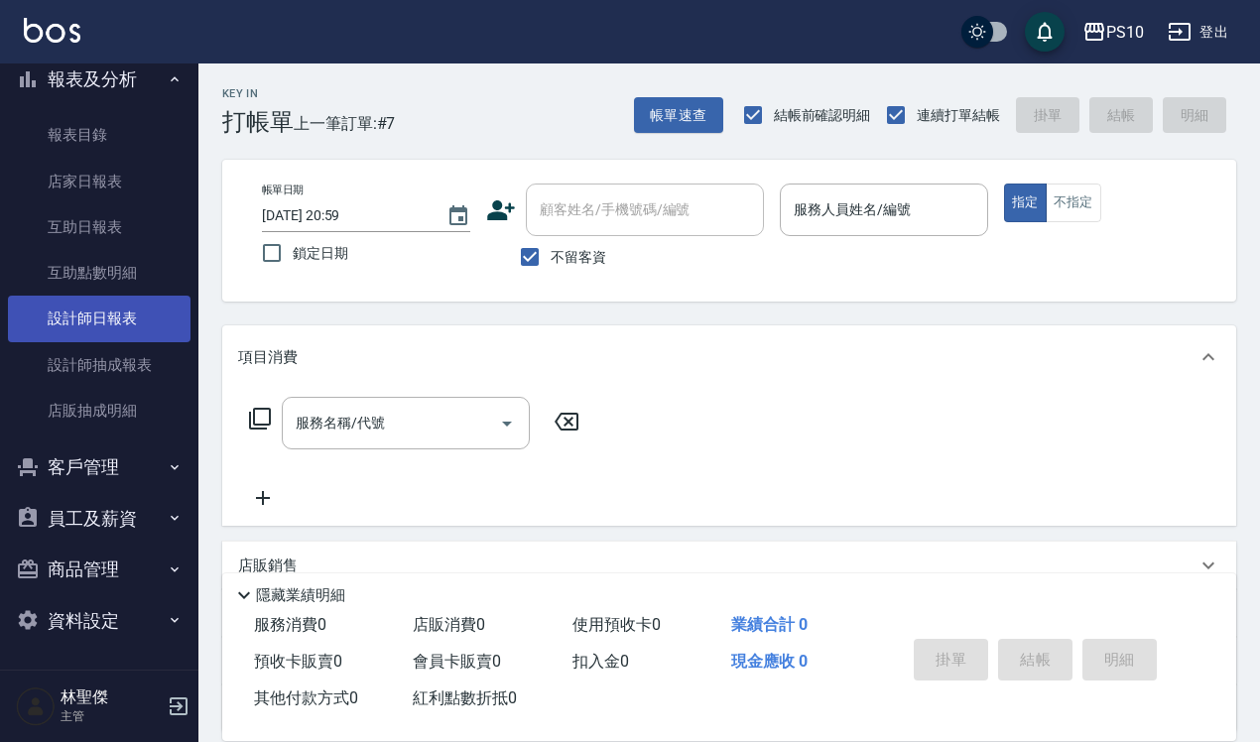
click at [142, 316] on link "設計師日報表" at bounding box center [99, 319] width 183 height 46
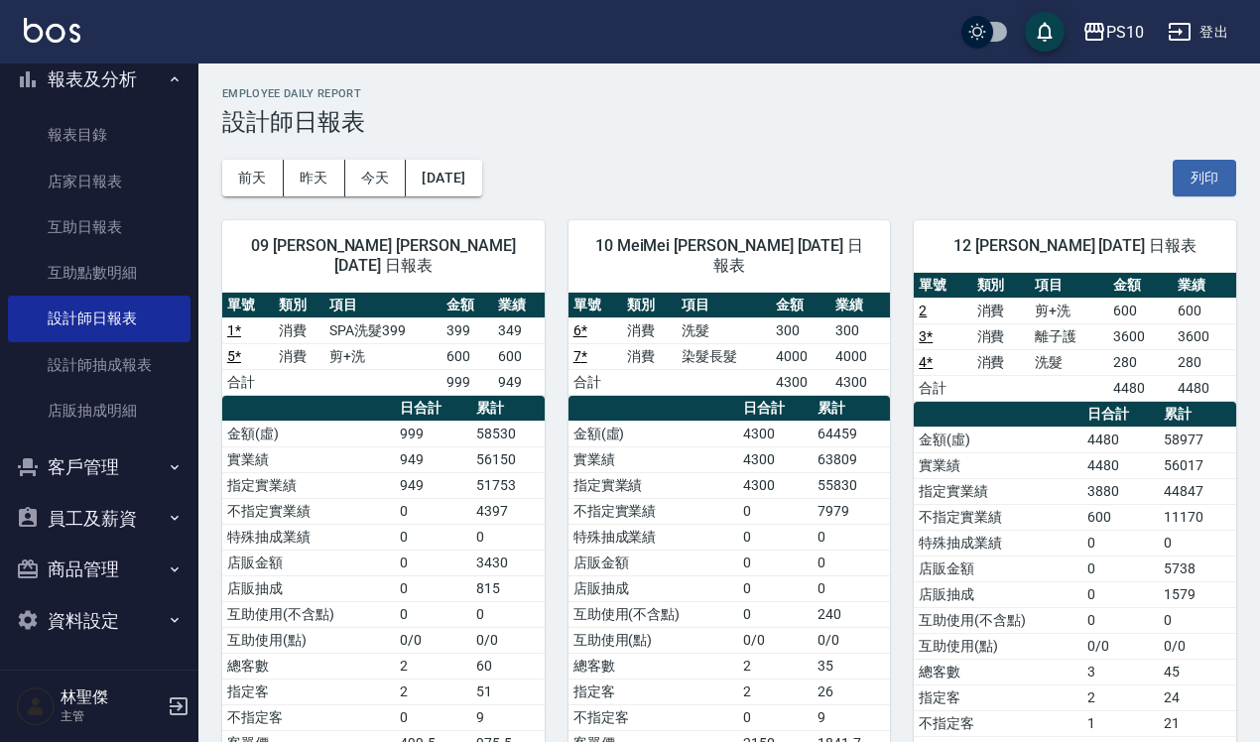
scroll to position [124, 0]
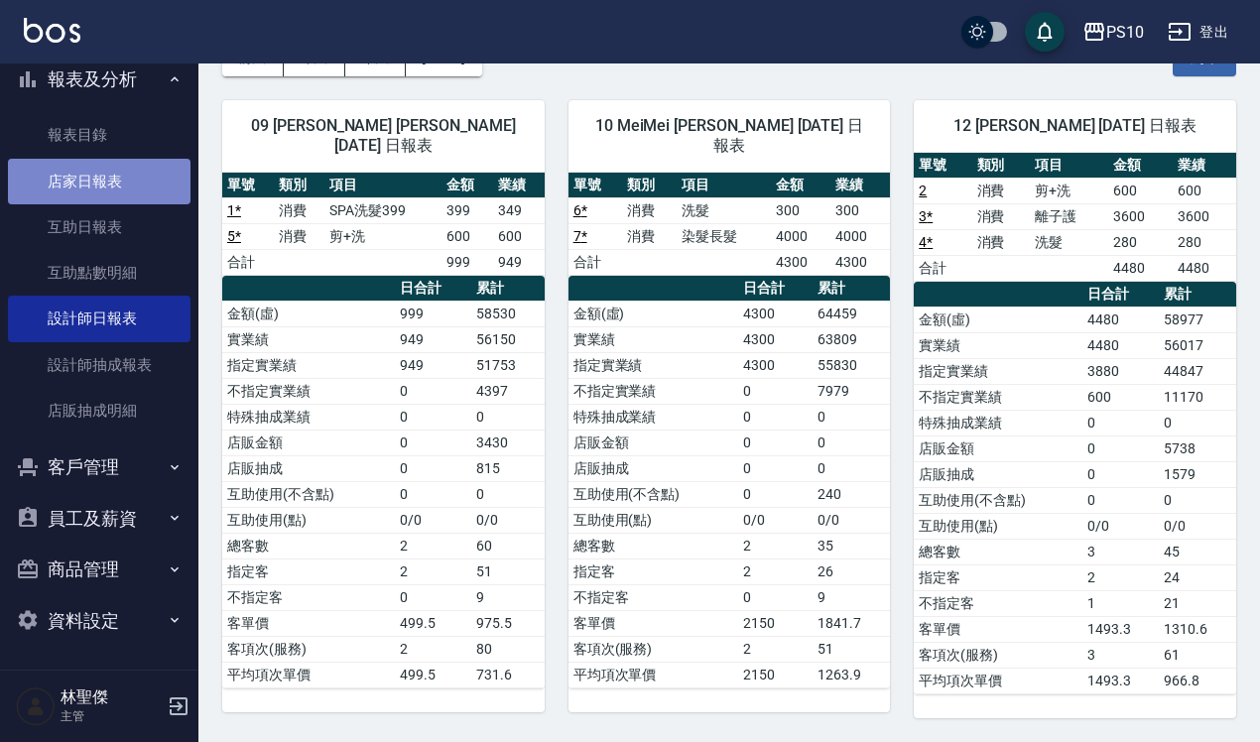
click at [104, 184] on link "店家日報表" at bounding box center [99, 182] width 183 height 46
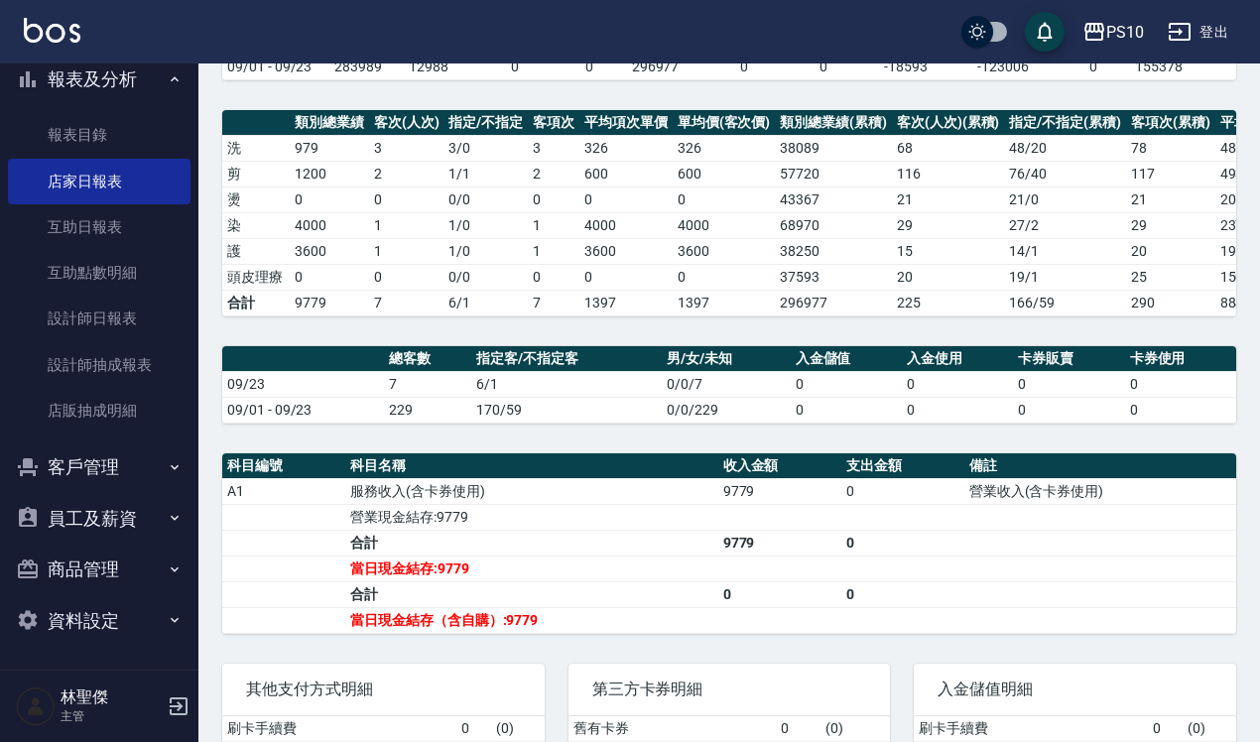
scroll to position [248, 0]
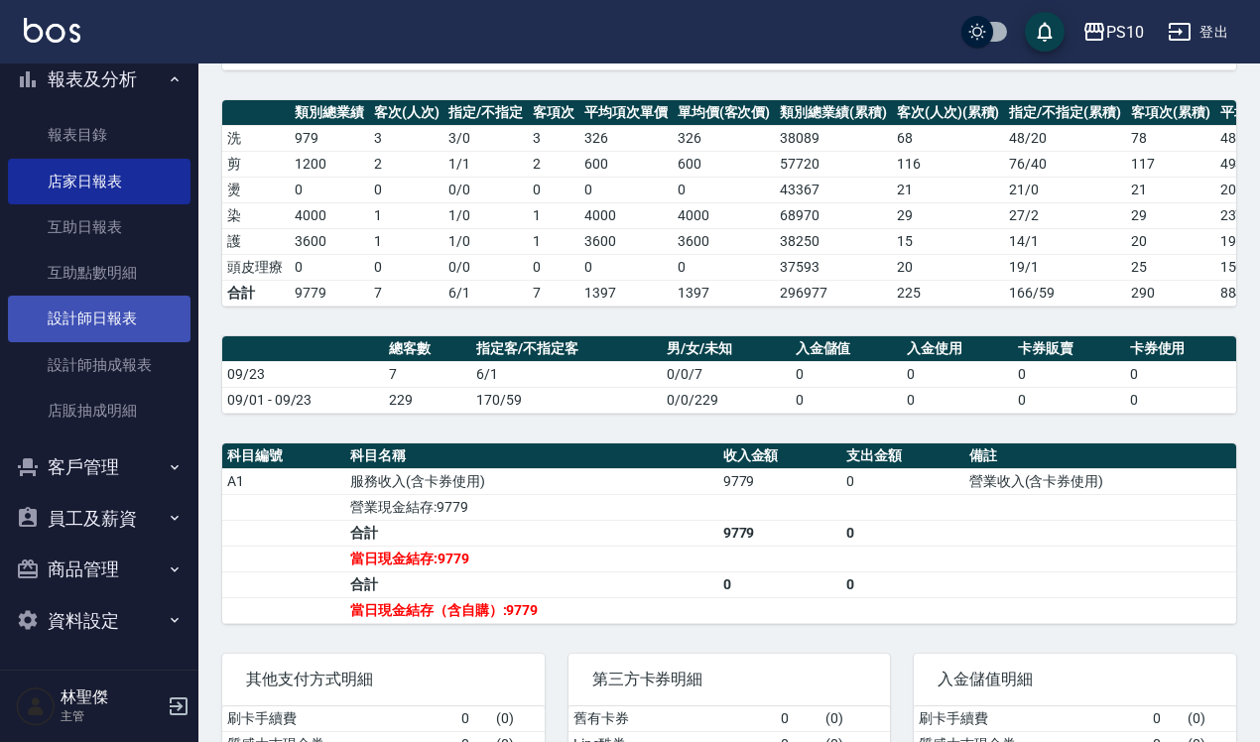
click at [141, 313] on link "設計師日報表" at bounding box center [99, 319] width 183 height 46
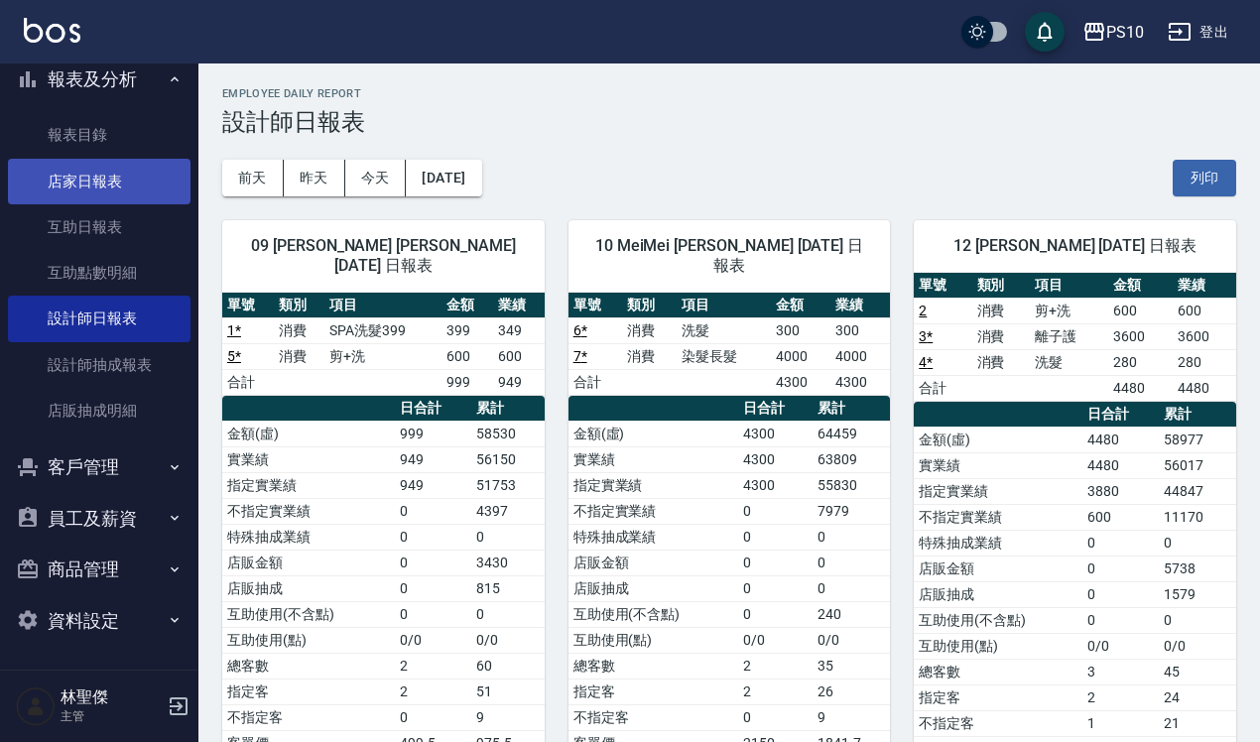
click at [115, 187] on link "店家日報表" at bounding box center [99, 182] width 183 height 46
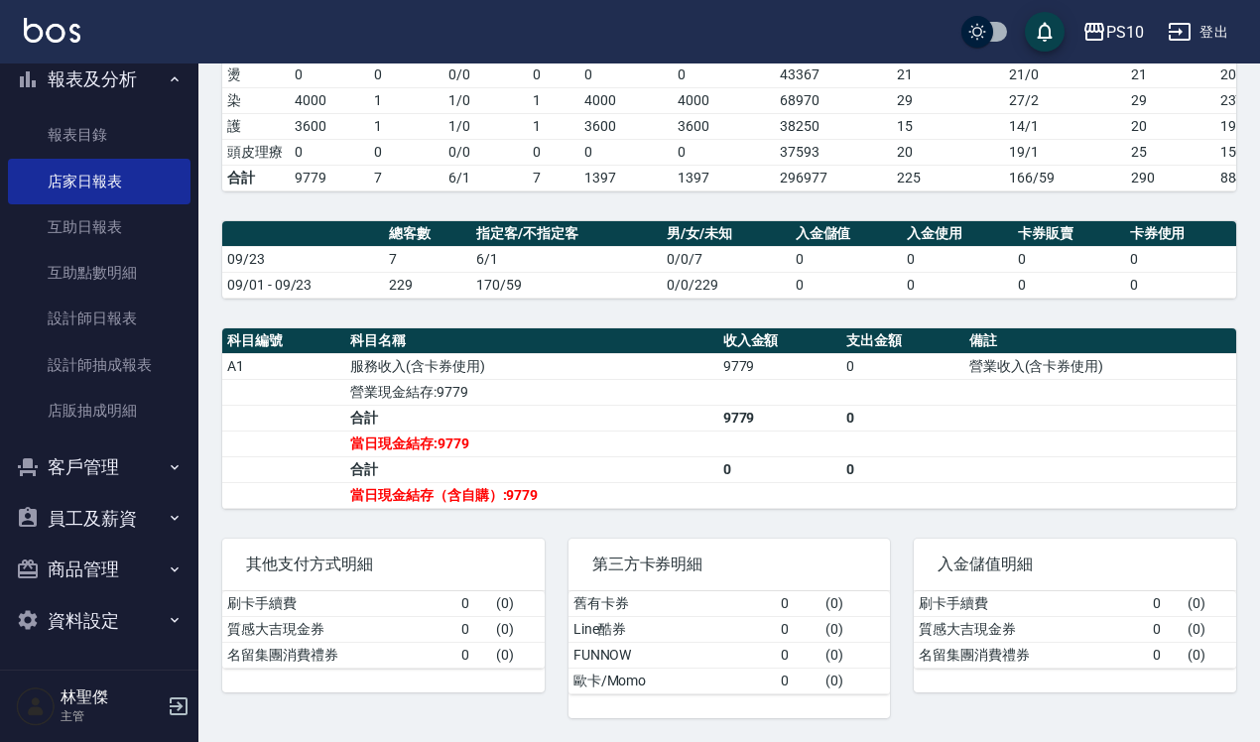
scroll to position [387, 0]
